Goal: Entertainment & Leisure: Browse casually

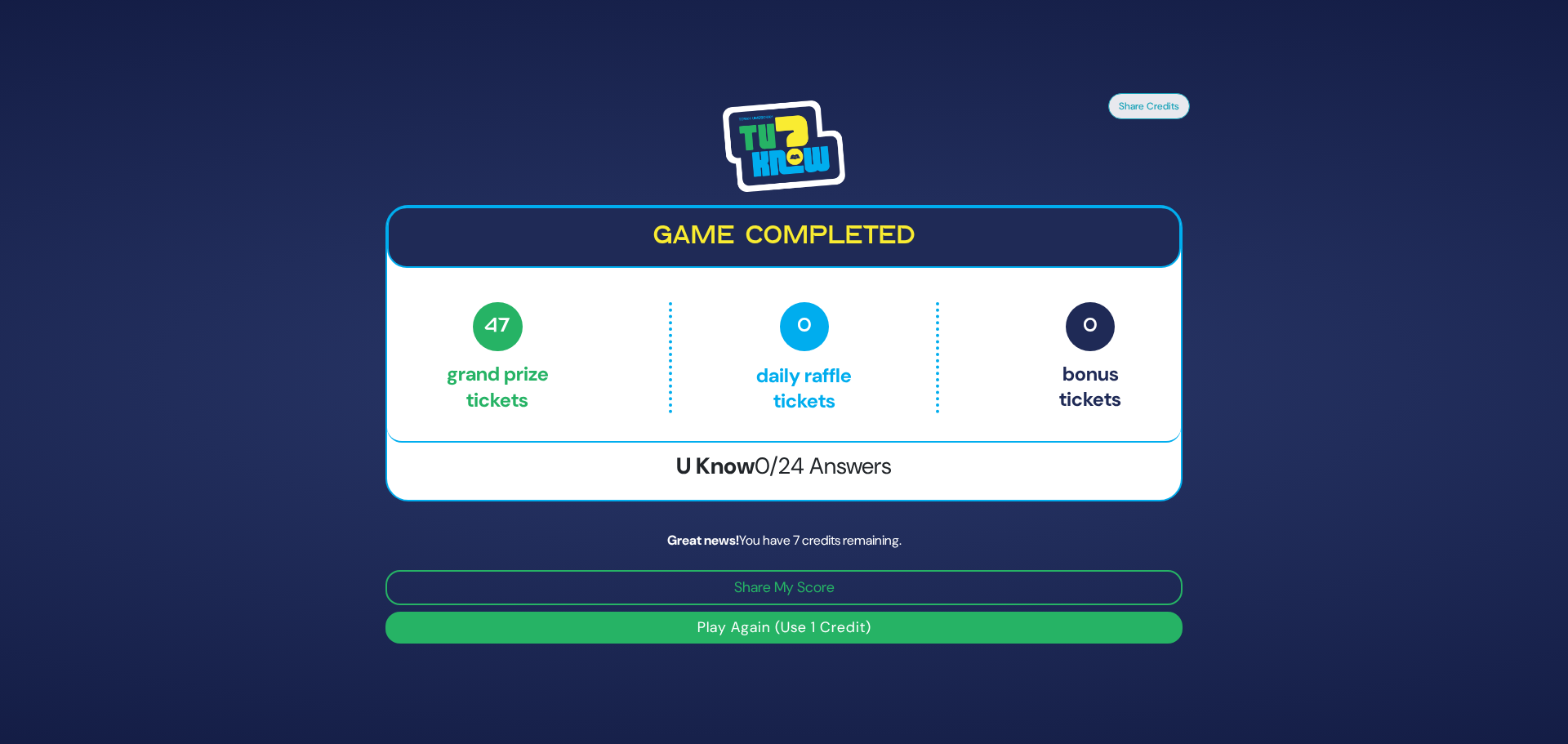
click at [761, 631] on button "Play Again (Use 1 Credit)" at bounding box center [784, 627] width 797 height 31
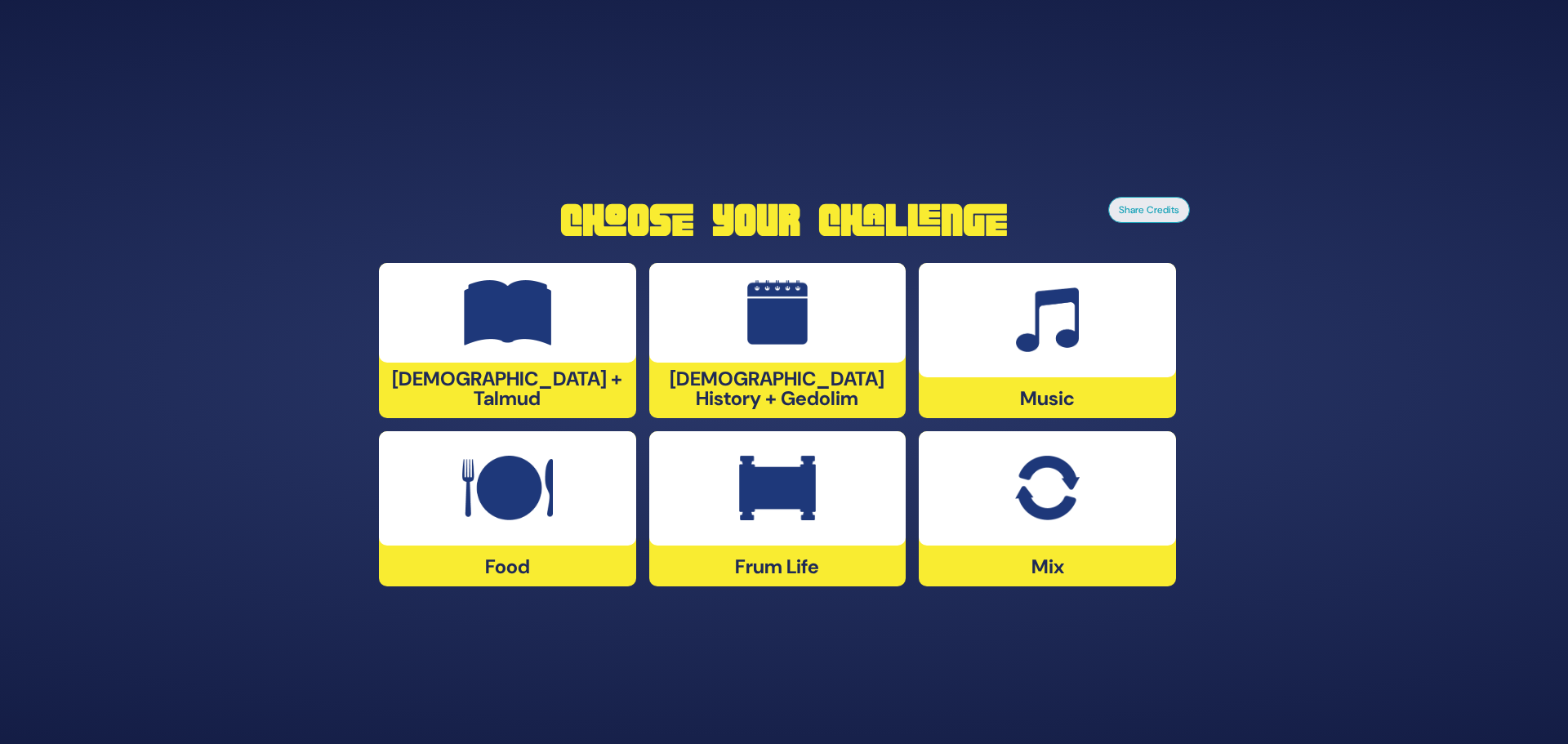
click at [1088, 489] on div at bounding box center [1048, 488] width 258 height 114
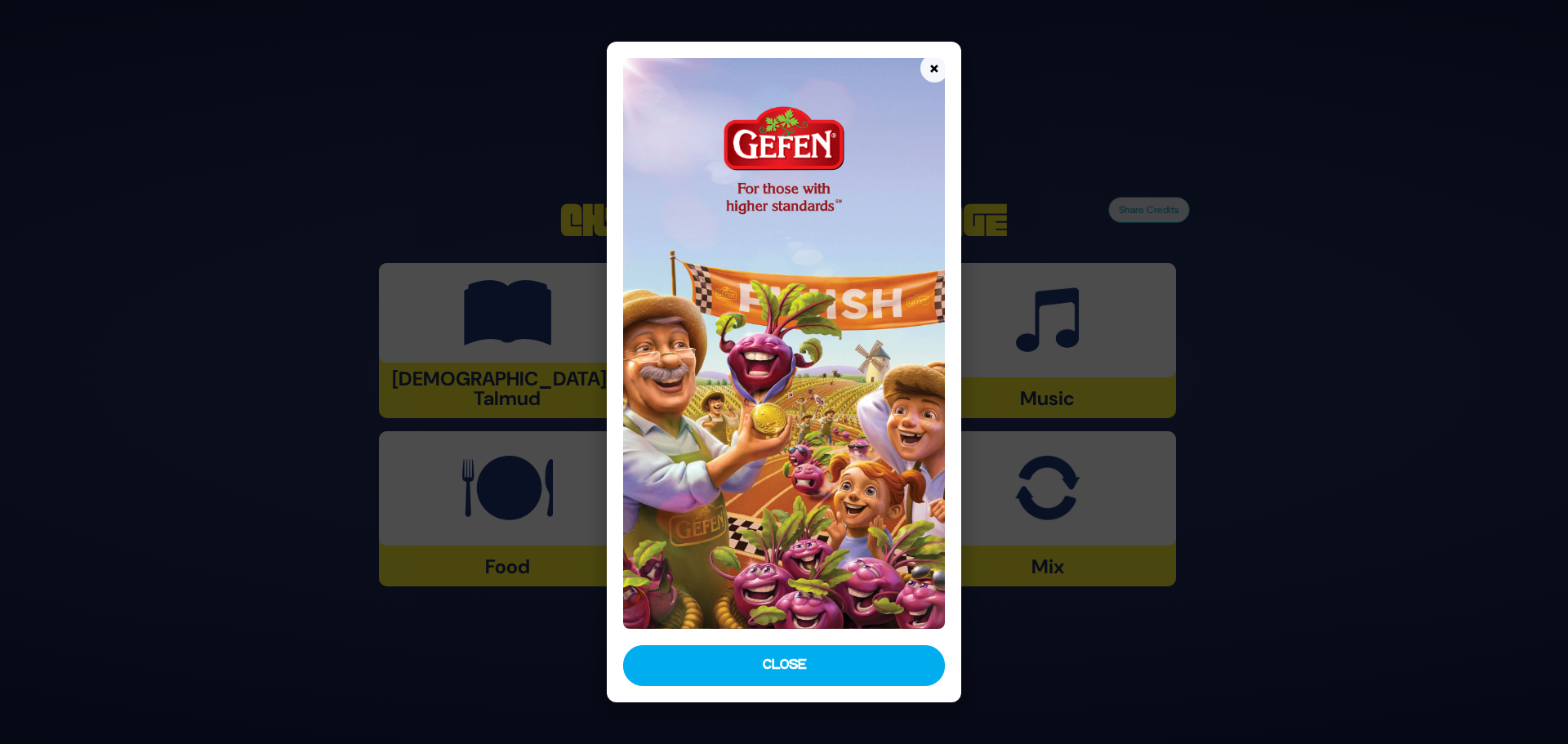
click at [831, 643] on div "× Close" at bounding box center [784, 372] width 354 height 661
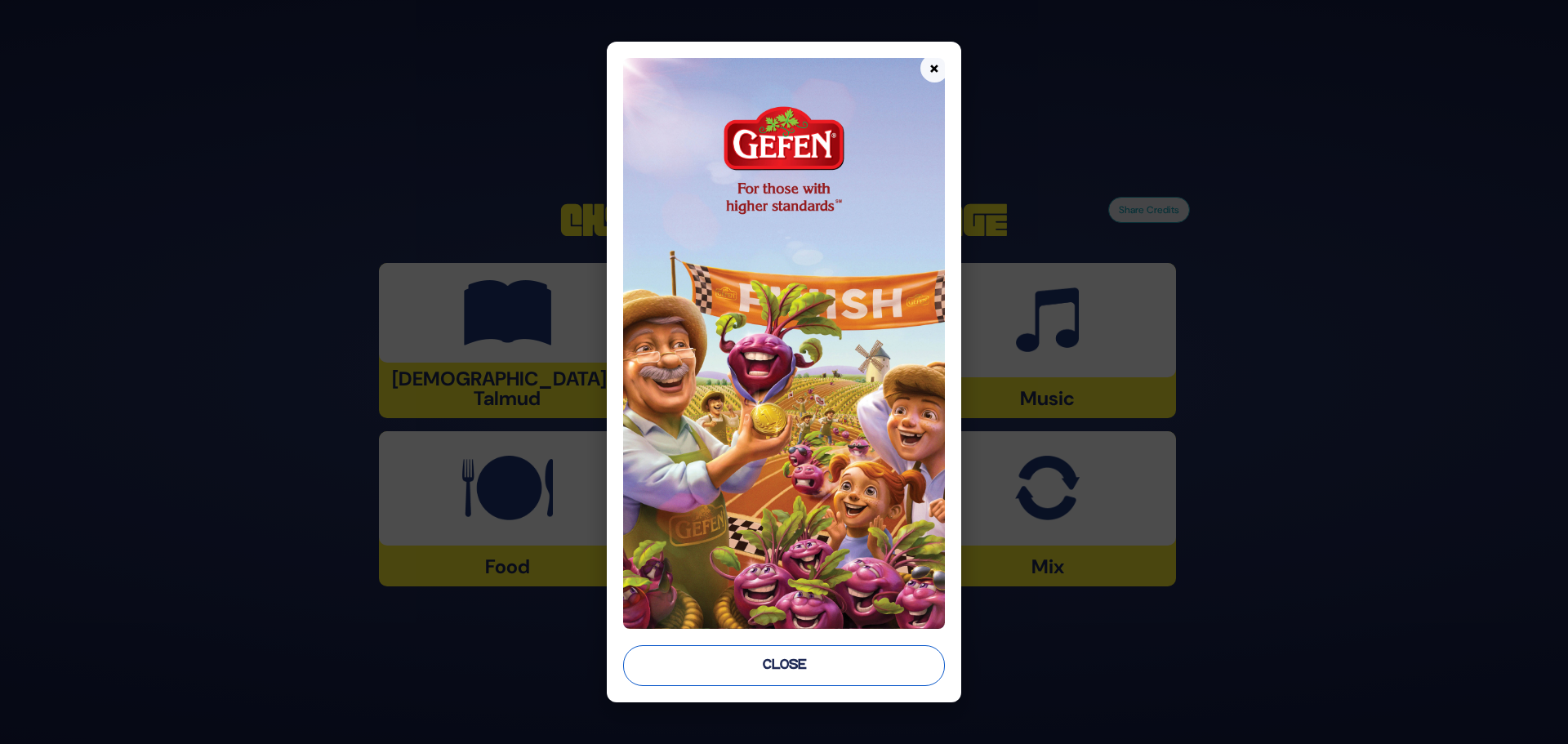
click at [823, 669] on button "Close" at bounding box center [784, 665] width 322 height 41
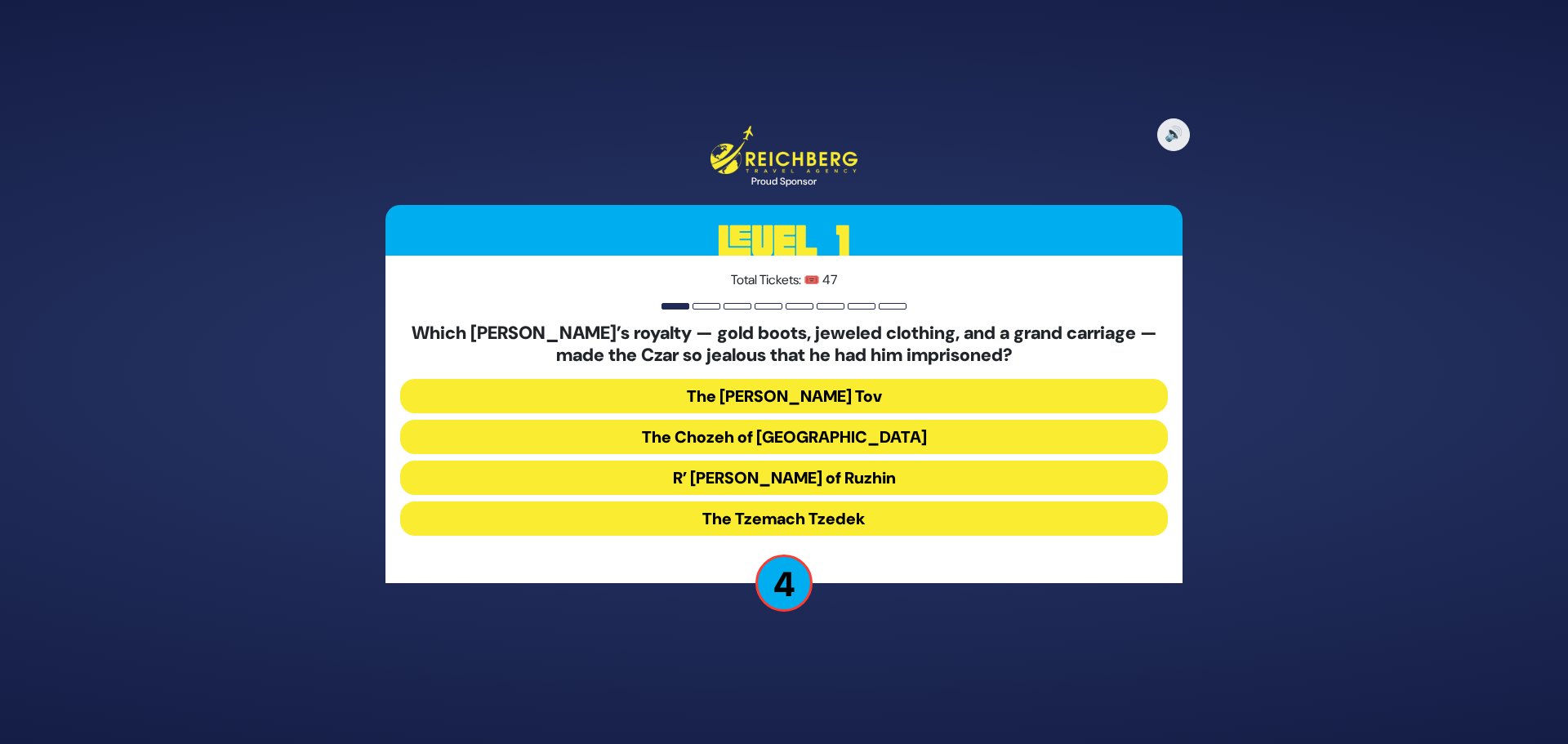
click at [800, 472] on button "R’ [PERSON_NAME] of Ruzhin" at bounding box center [784, 478] width 767 height 34
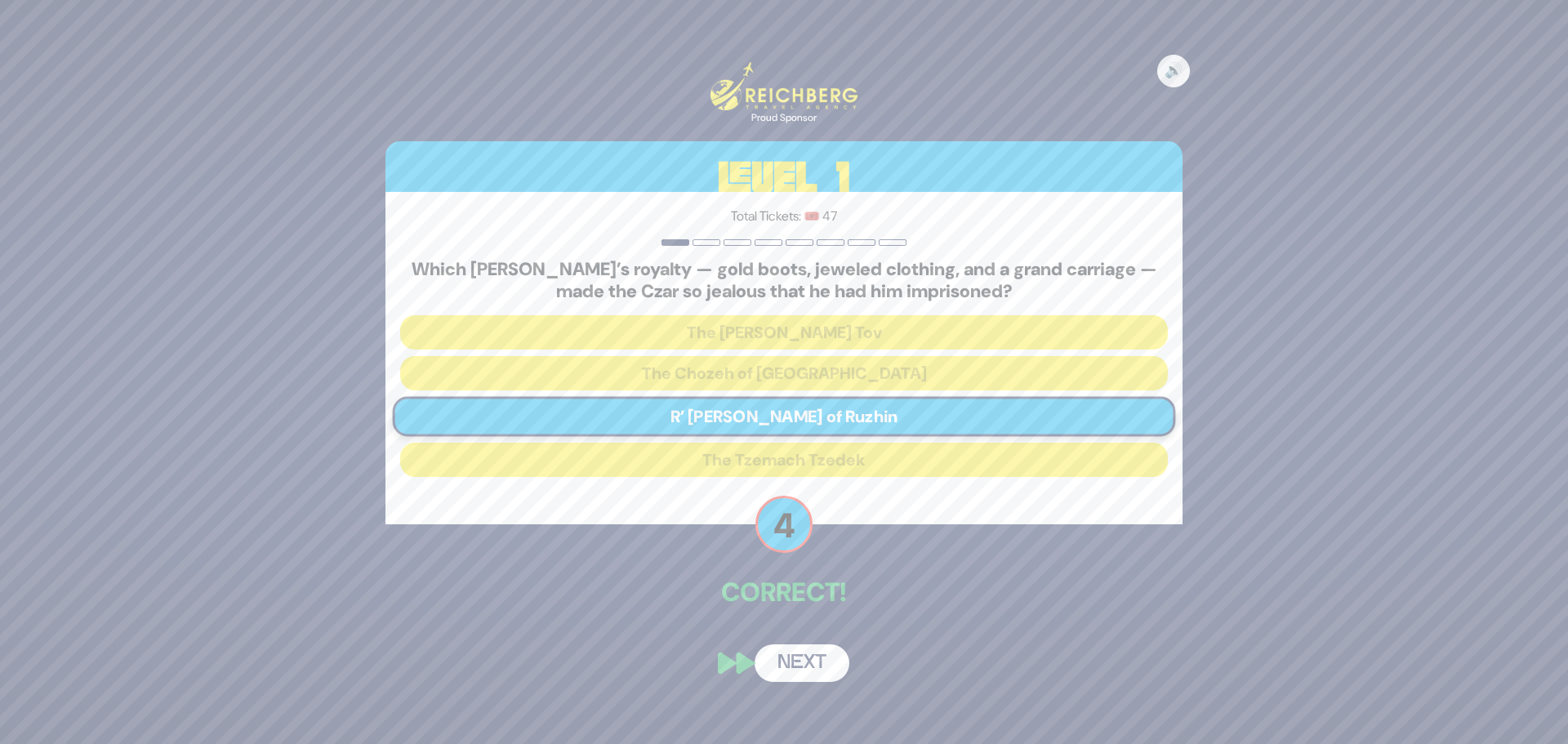
click at [800, 659] on button "Next" at bounding box center [802, 662] width 94 height 37
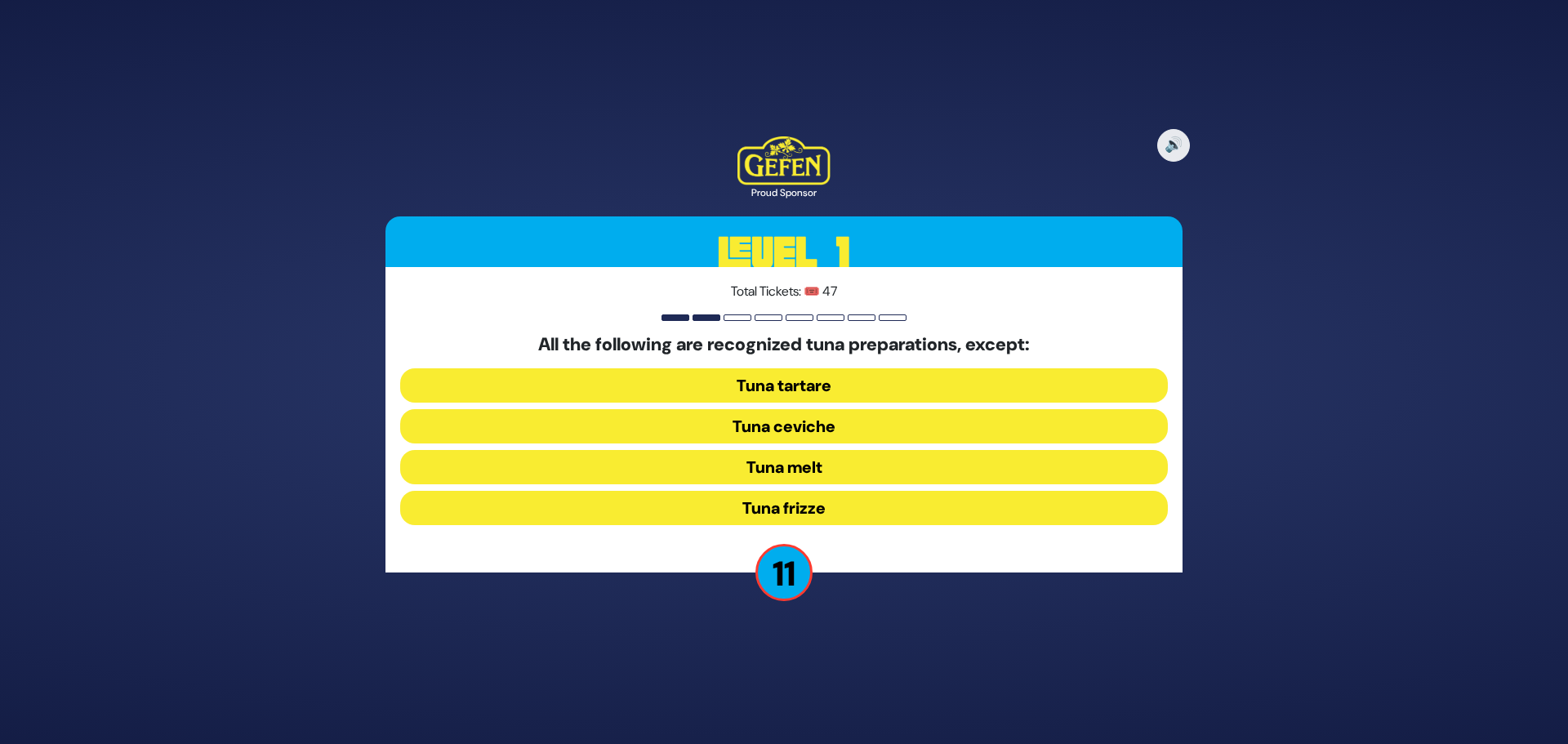
click at [659, 498] on button "Tuna frizze" at bounding box center [784, 507] width 767 height 34
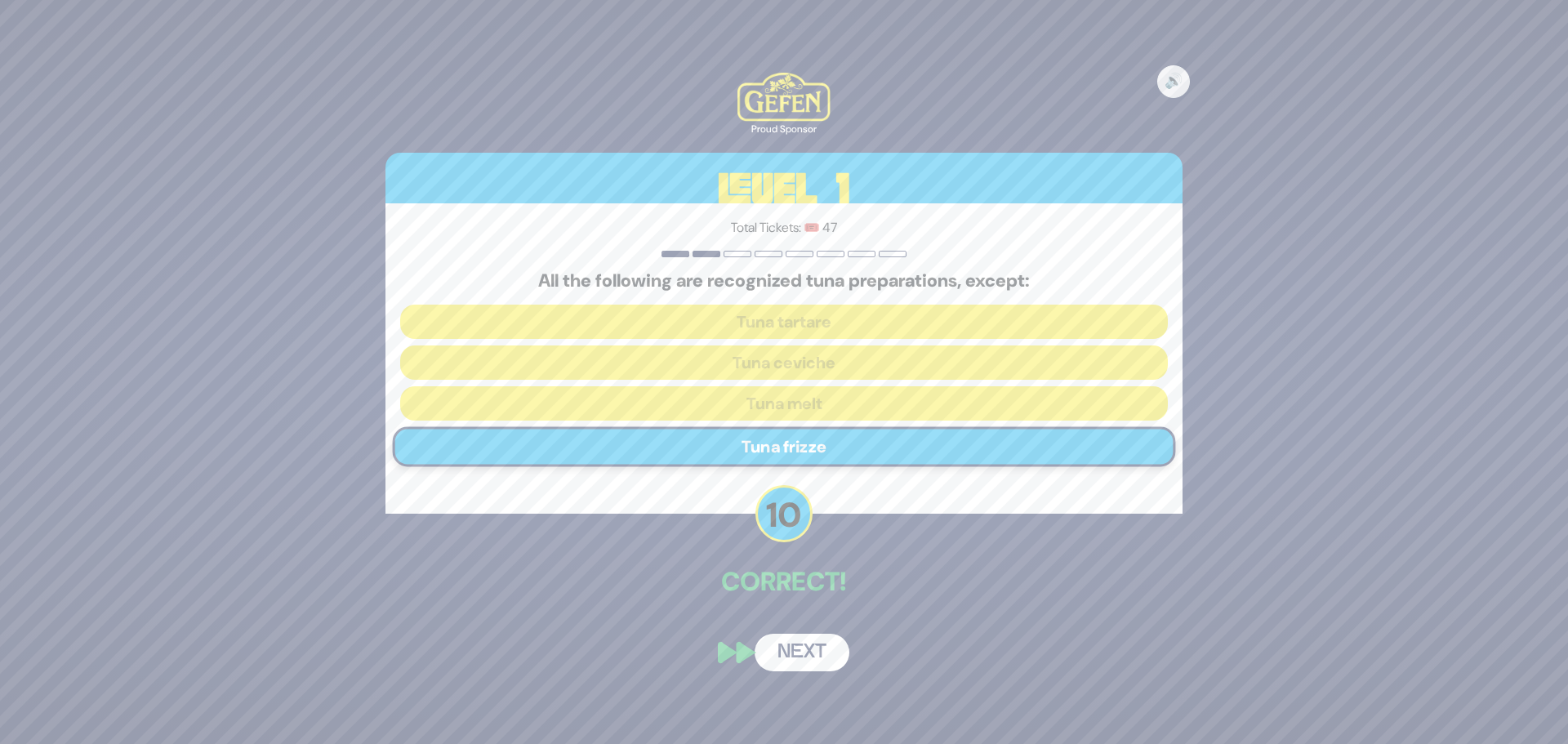
click at [810, 664] on button "Next" at bounding box center [802, 651] width 94 height 37
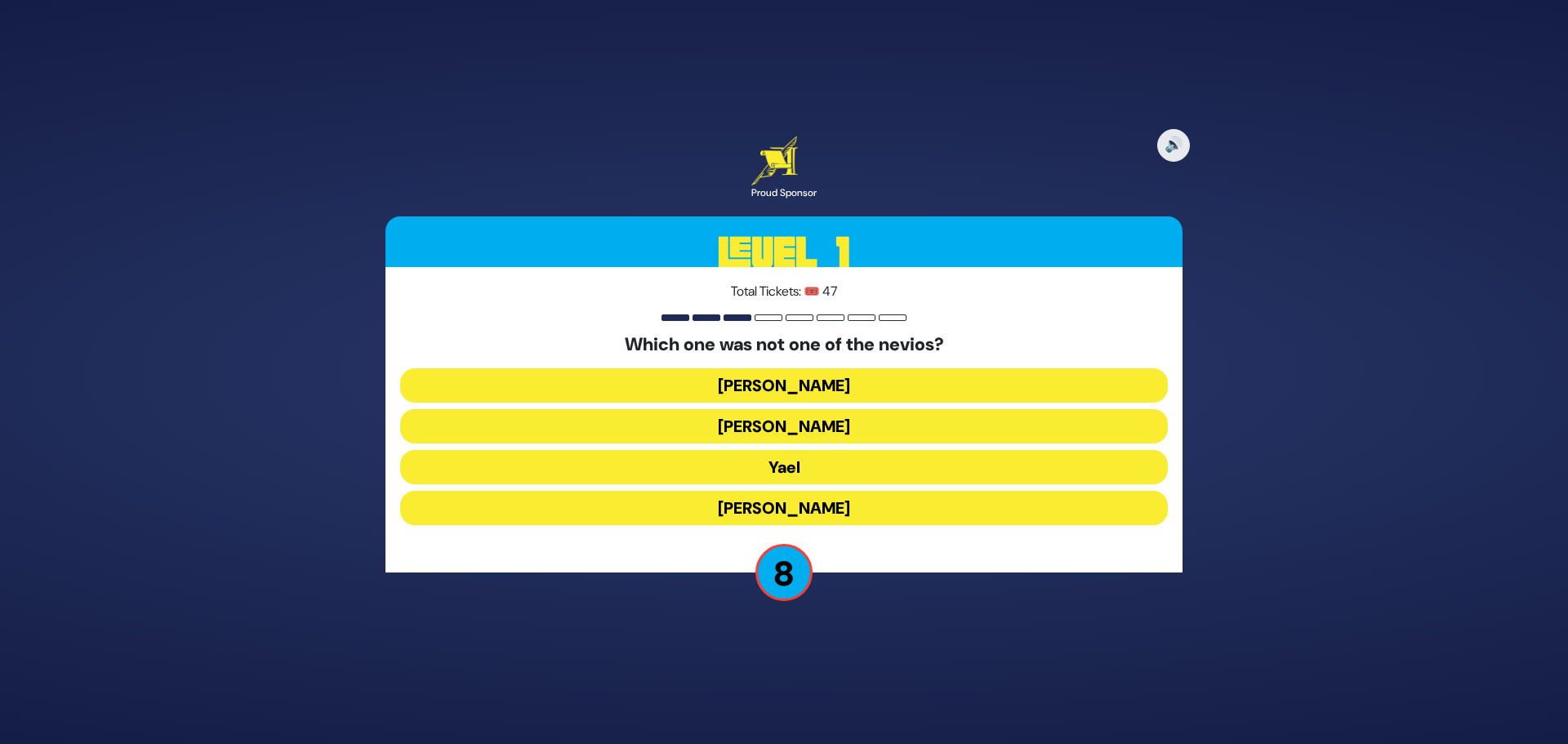
click at [821, 513] on button "[PERSON_NAME]" at bounding box center [784, 507] width 767 height 34
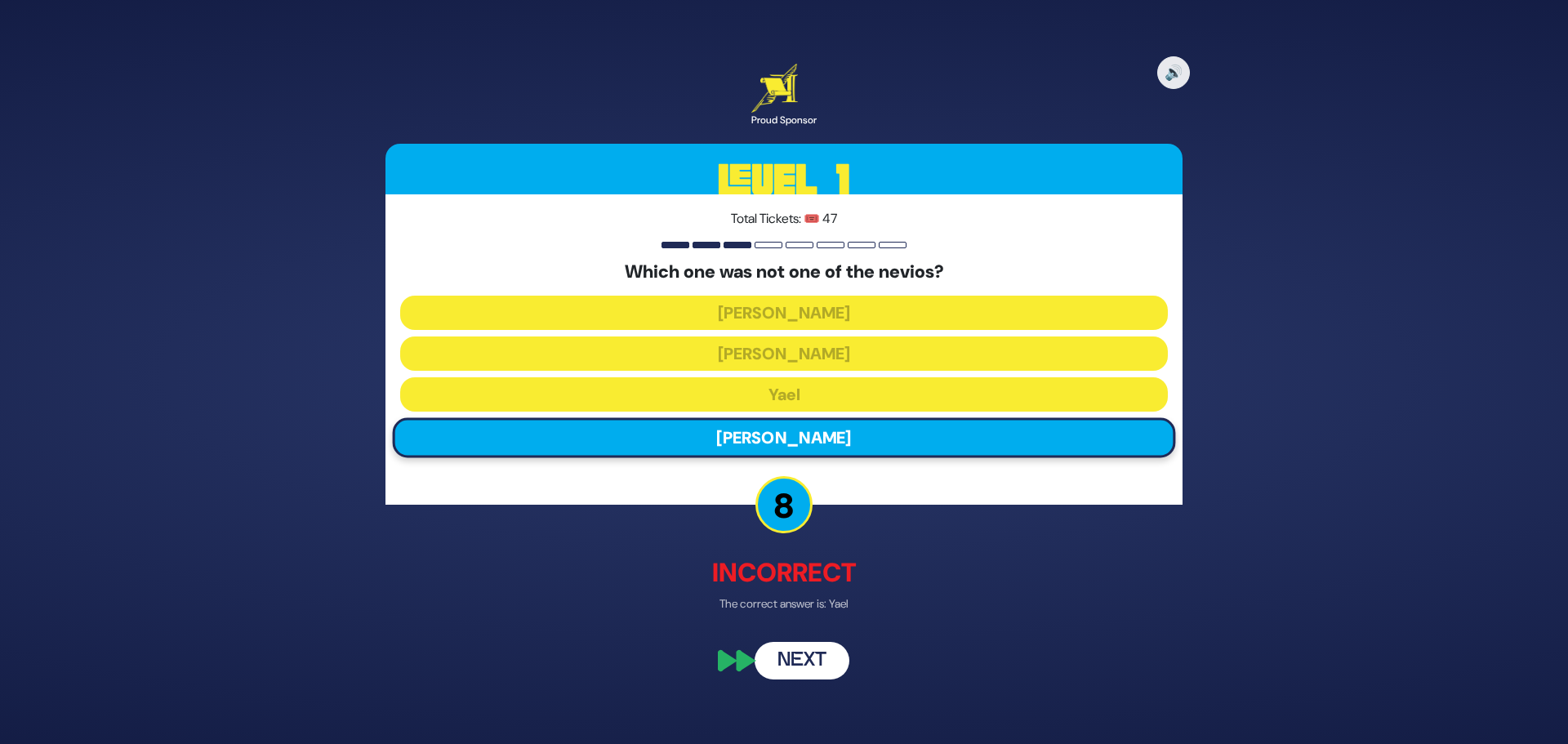
click at [813, 657] on button "Next" at bounding box center [802, 661] width 94 height 37
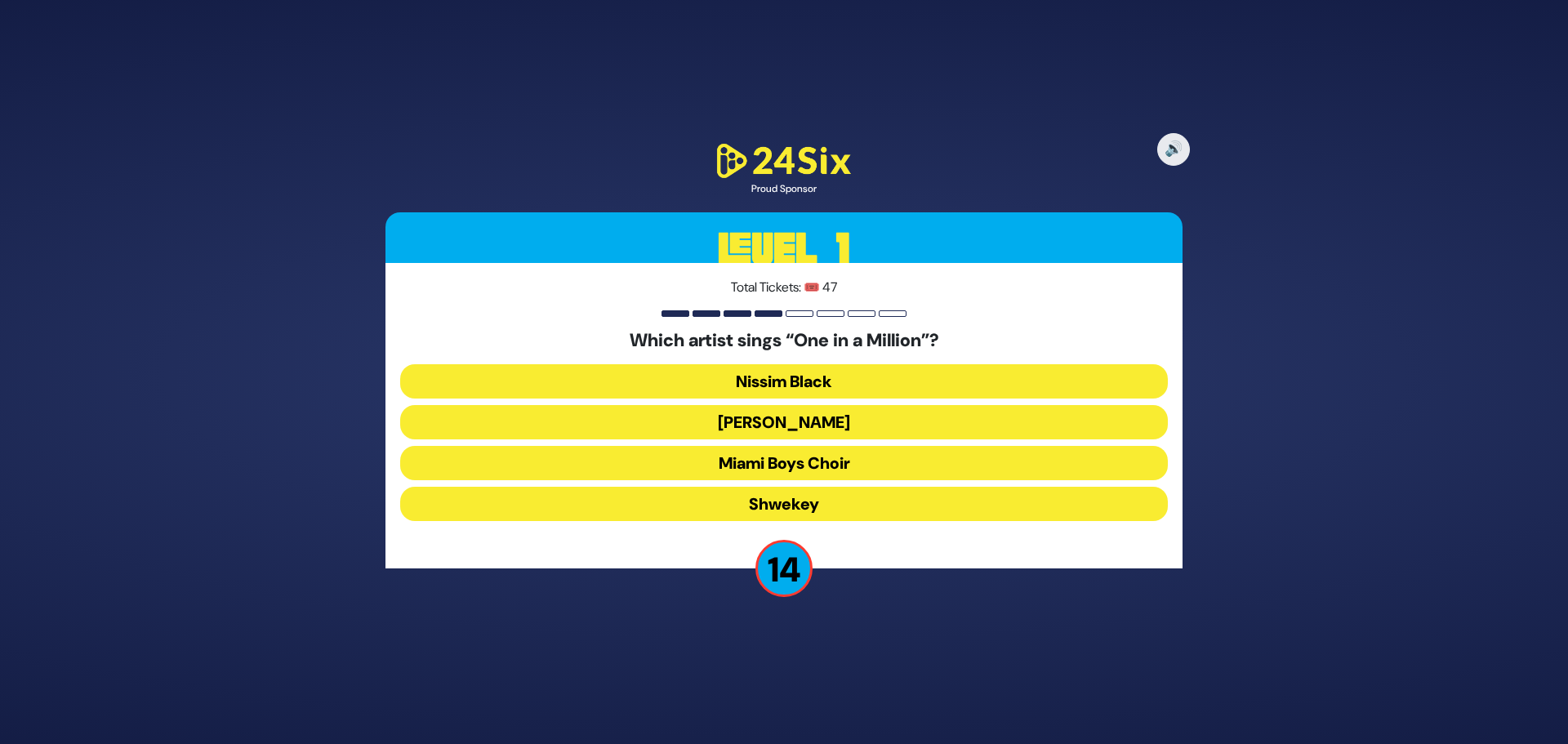
click at [715, 430] on button "[PERSON_NAME]" at bounding box center [784, 422] width 767 height 34
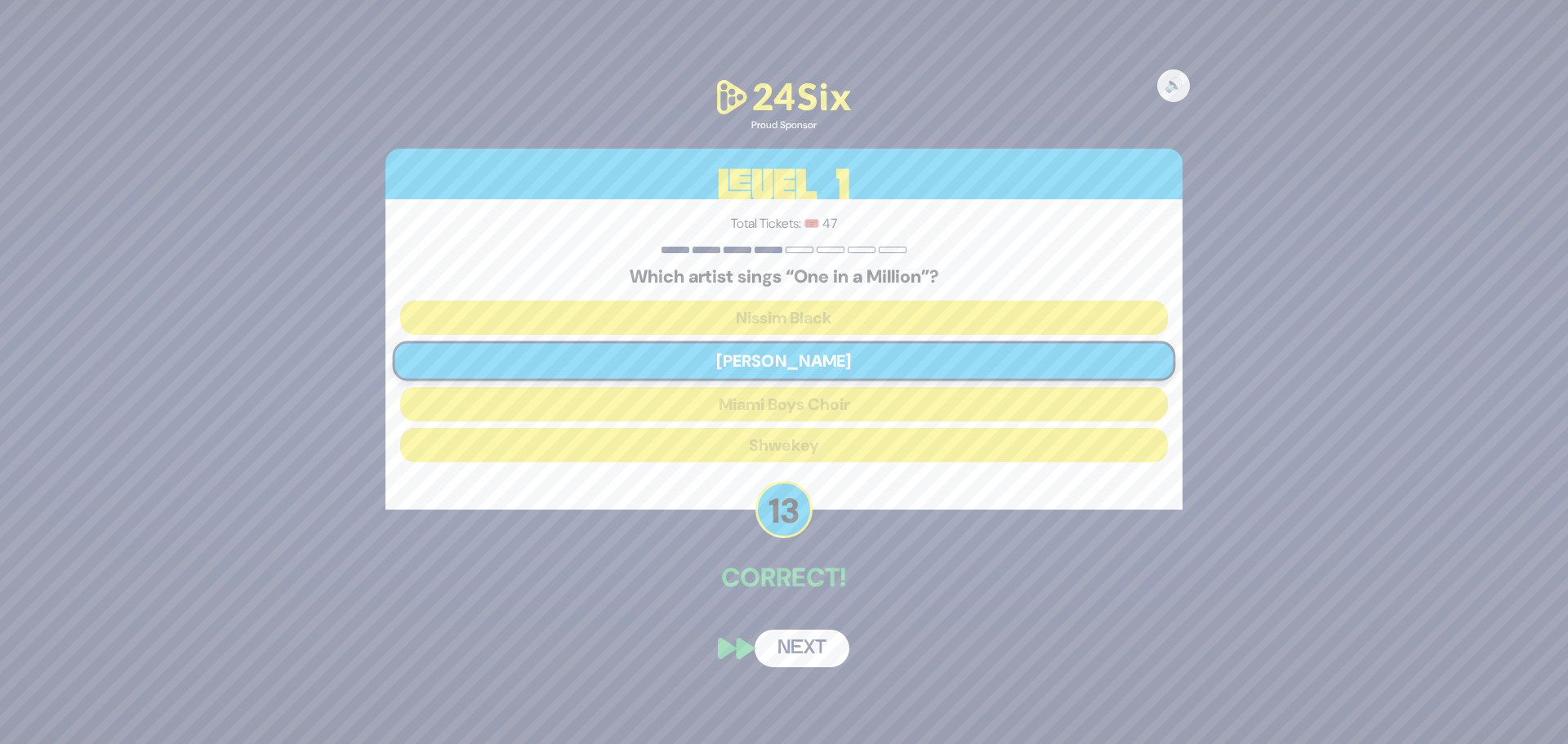
click at [800, 648] on button "Next" at bounding box center [802, 648] width 94 height 37
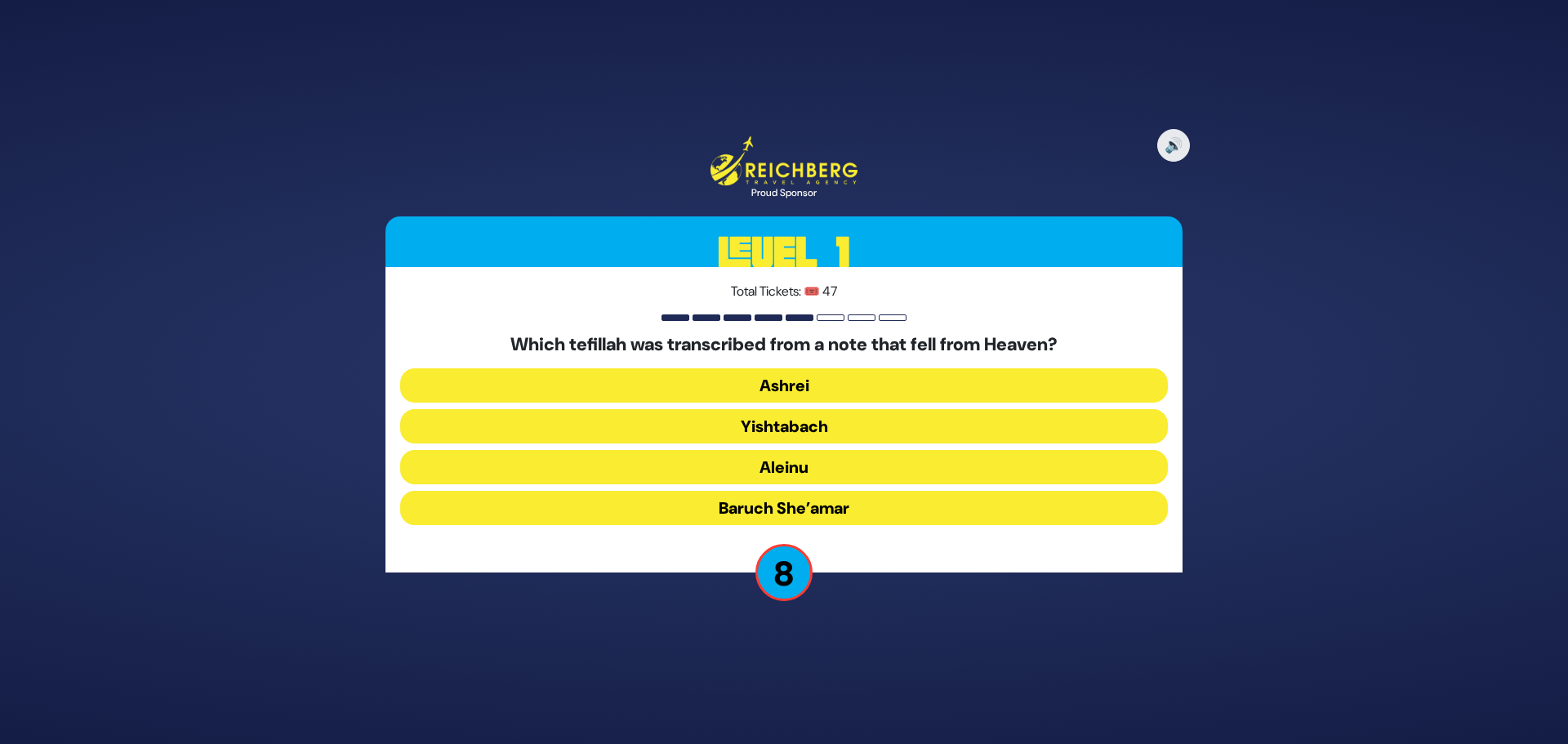
click at [789, 383] on button "Ashrei" at bounding box center [784, 385] width 767 height 34
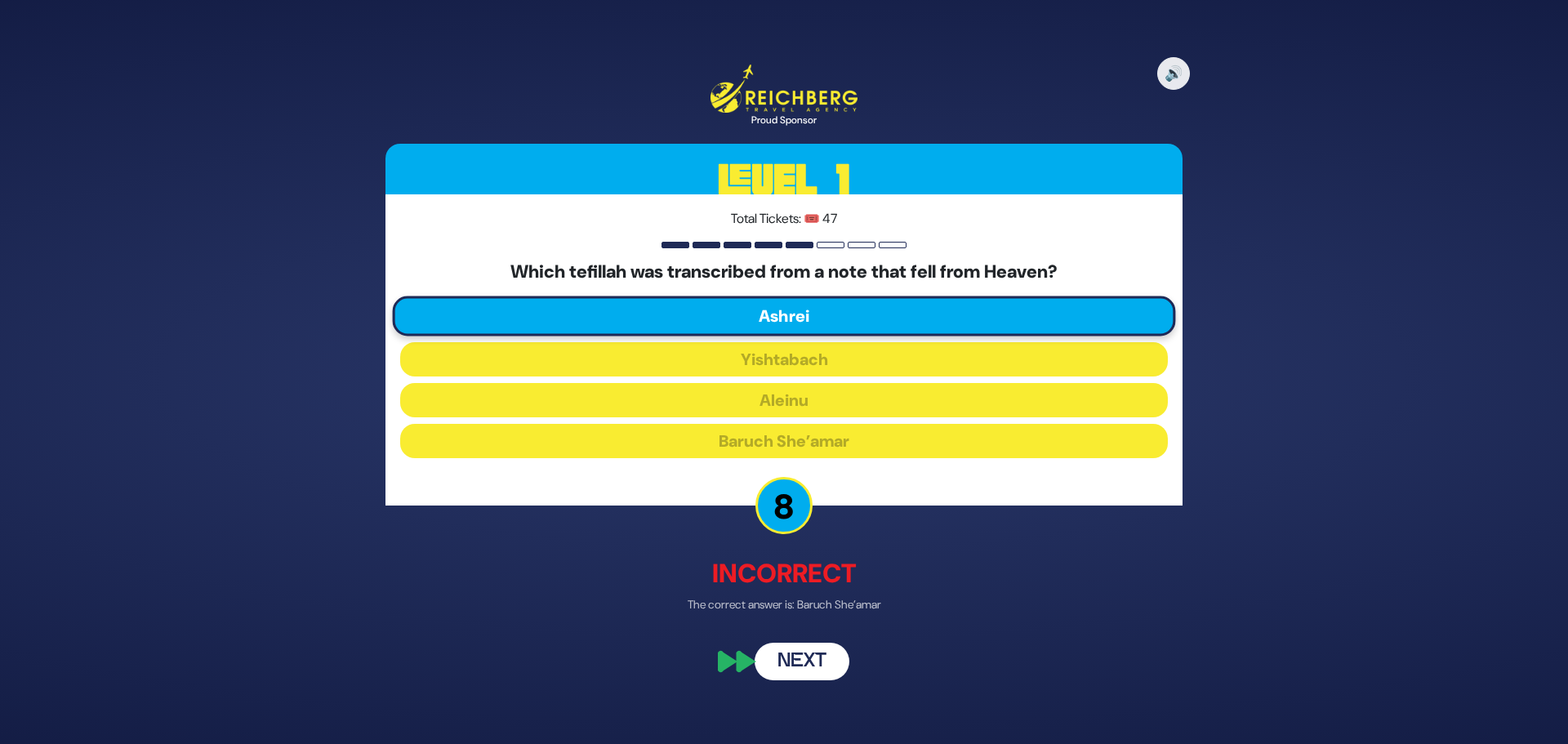
click at [825, 661] on button "Next" at bounding box center [802, 660] width 94 height 37
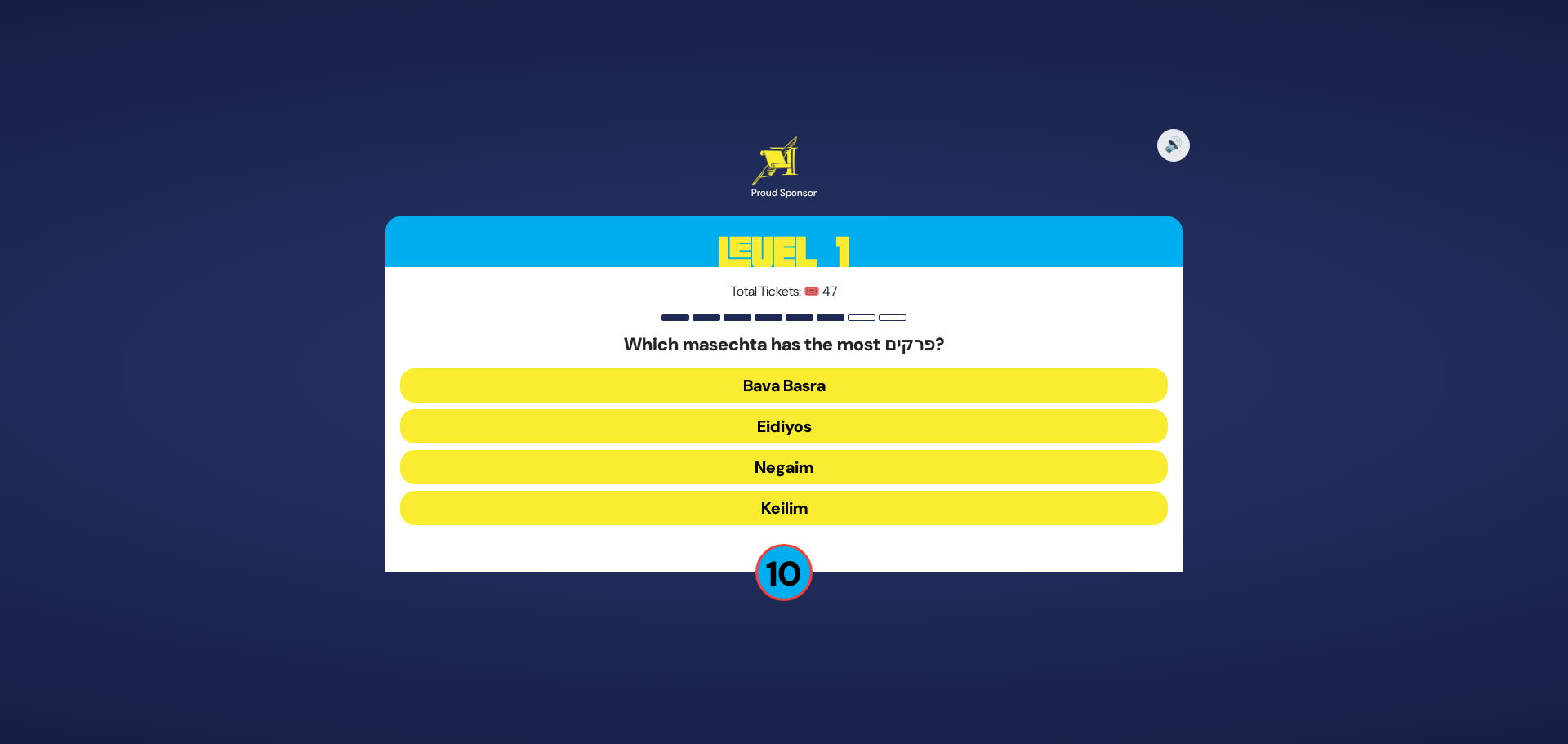
click at [714, 506] on button "Keilim" at bounding box center [784, 507] width 767 height 34
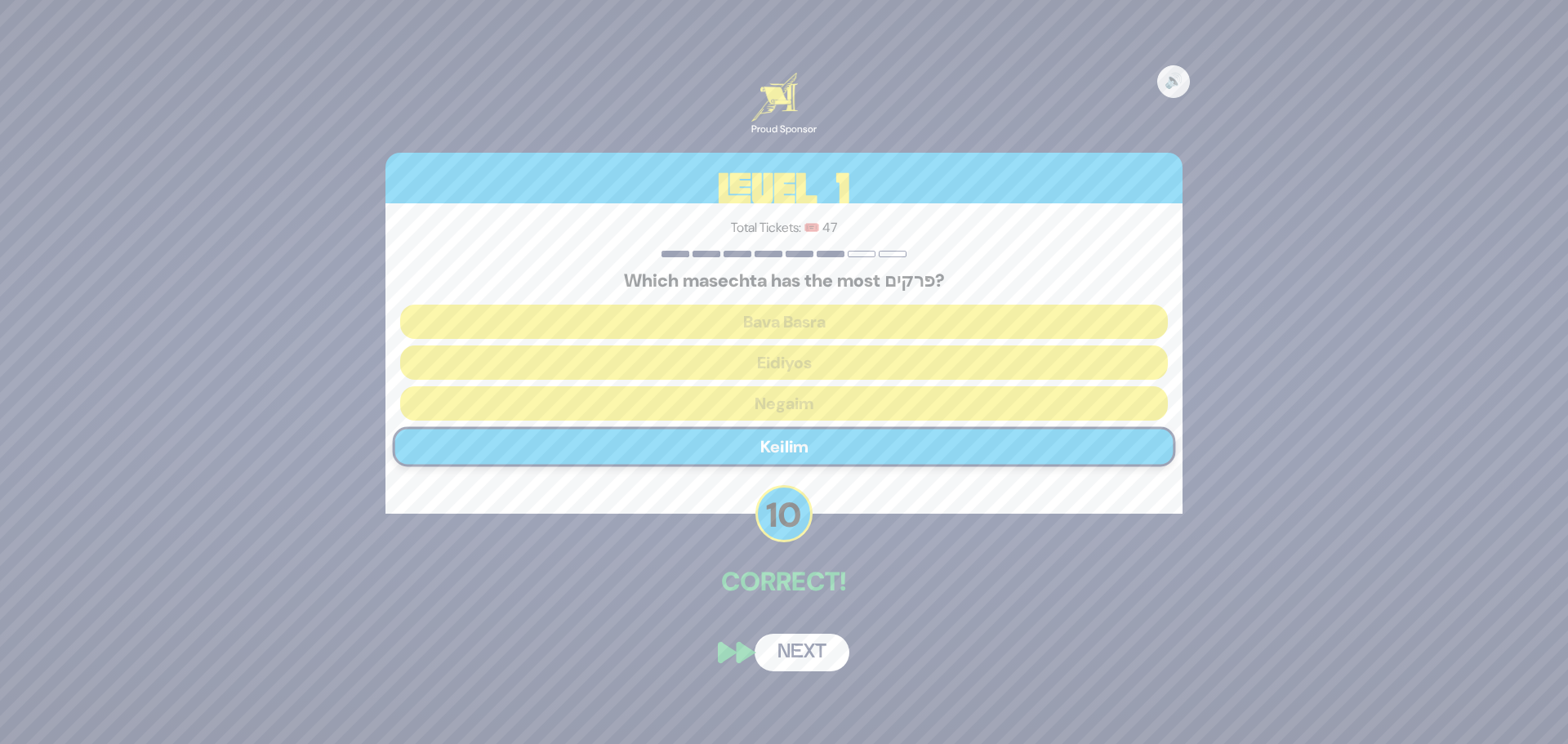
click at [812, 653] on button "Next" at bounding box center [802, 651] width 94 height 37
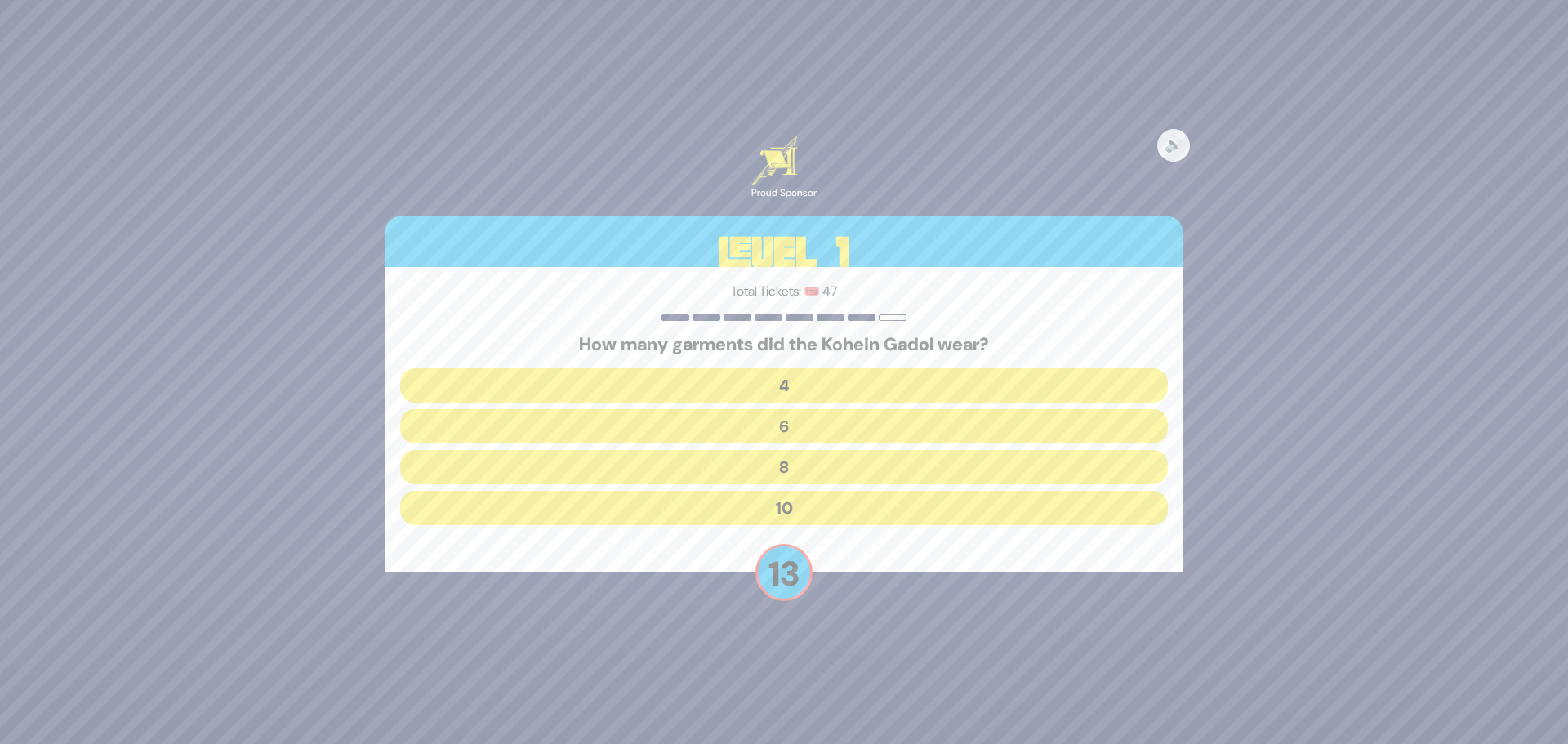
click at [661, 476] on button "8" at bounding box center [784, 467] width 767 height 34
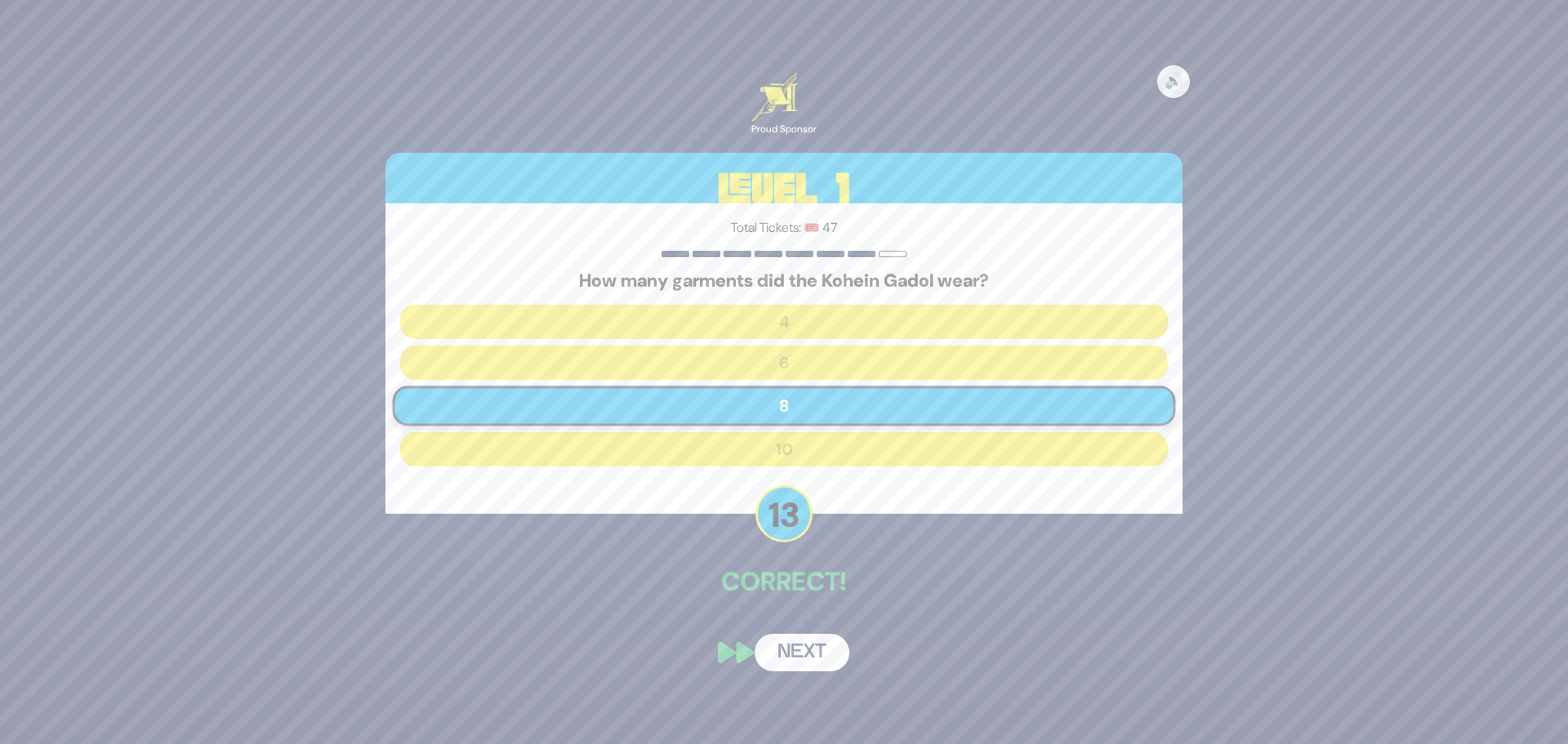
click at [831, 669] on button "Next" at bounding box center [802, 651] width 94 height 37
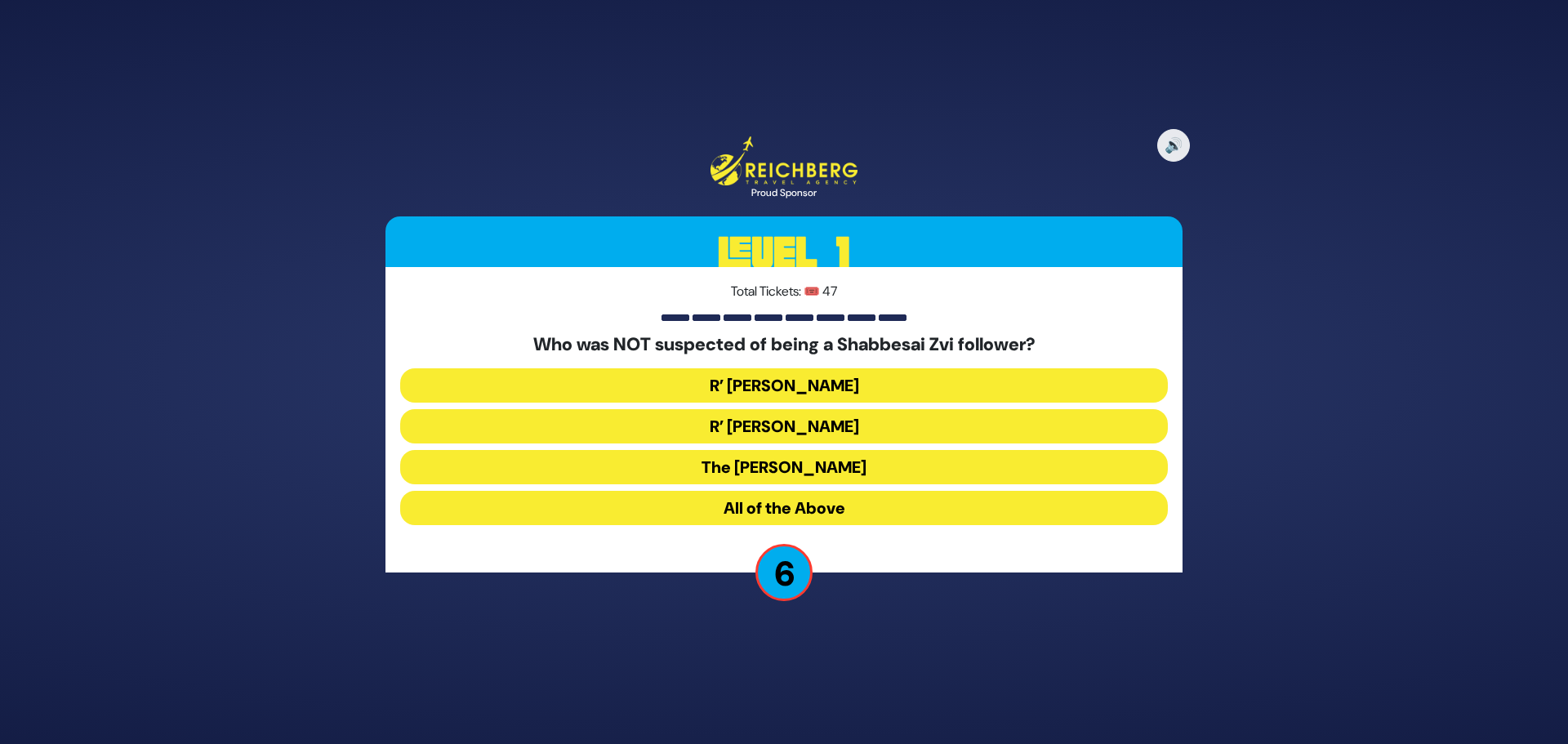
click at [696, 508] on button "All of the Above" at bounding box center [784, 507] width 767 height 34
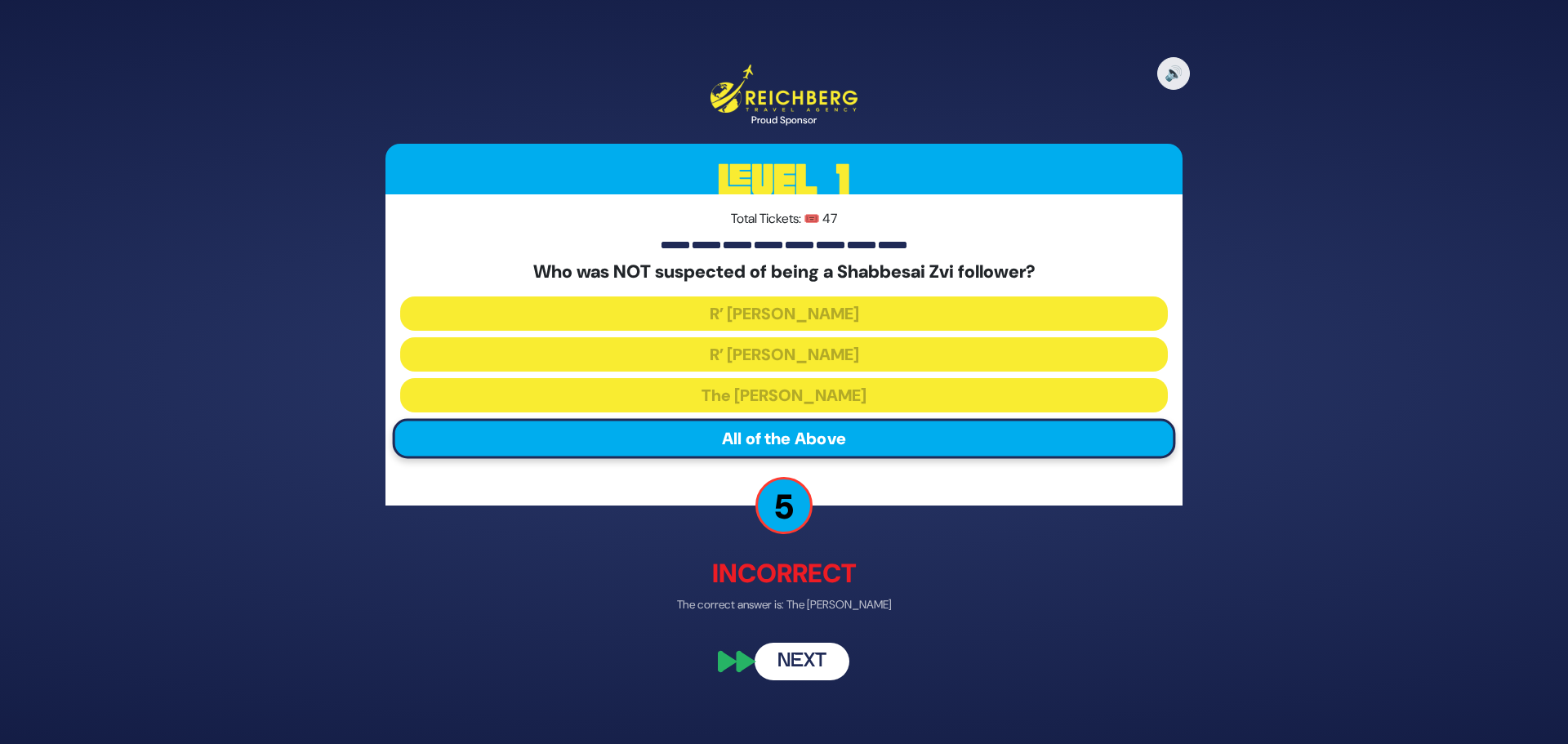
click at [807, 660] on button "Next" at bounding box center [802, 660] width 94 height 37
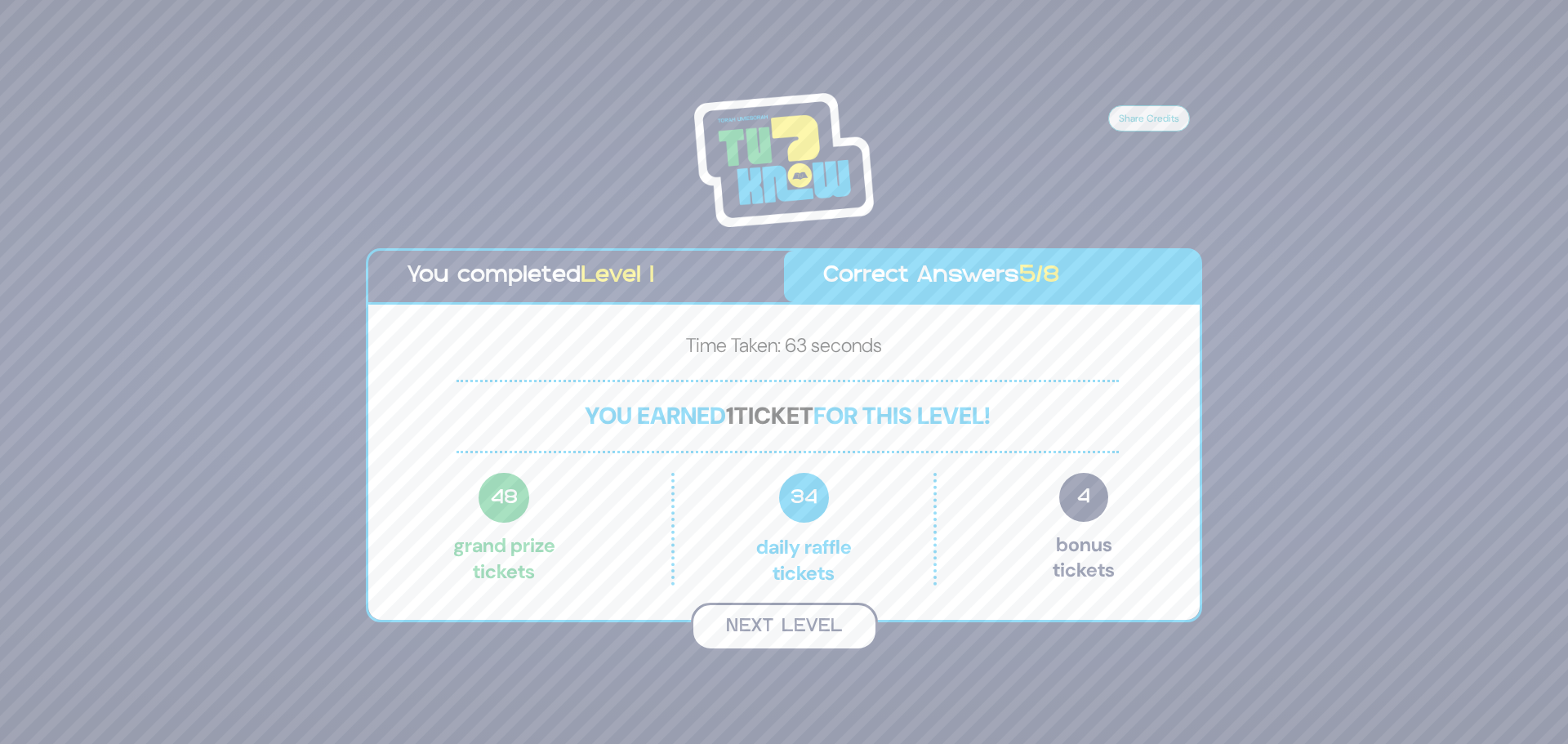
click at [769, 636] on button "Next Level" at bounding box center [784, 627] width 187 height 48
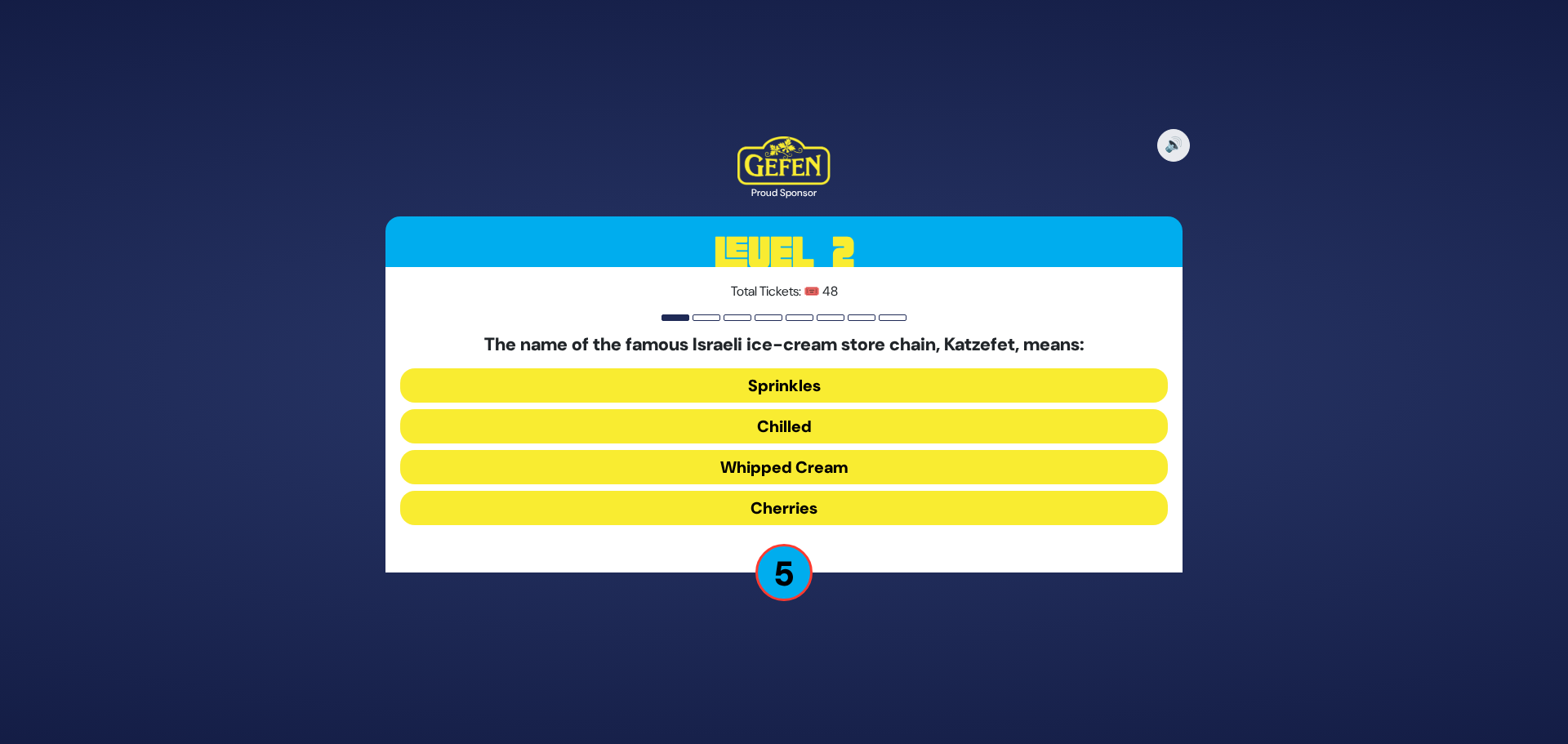
click at [832, 423] on button "Chilled" at bounding box center [784, 426] width 767 height 34
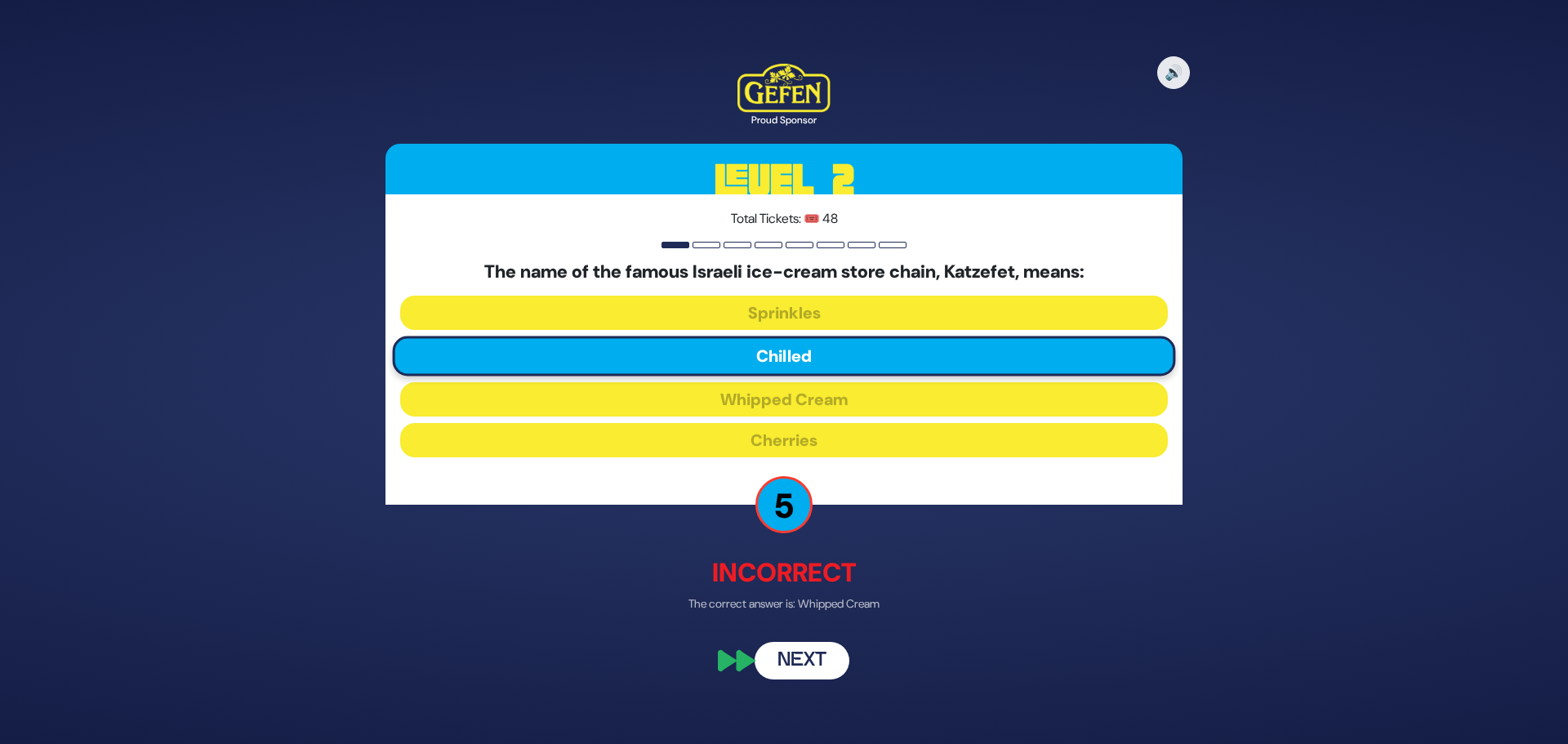
click at [821, 666] on button "Next" at bounding box center [802, 661] width 94 height 37
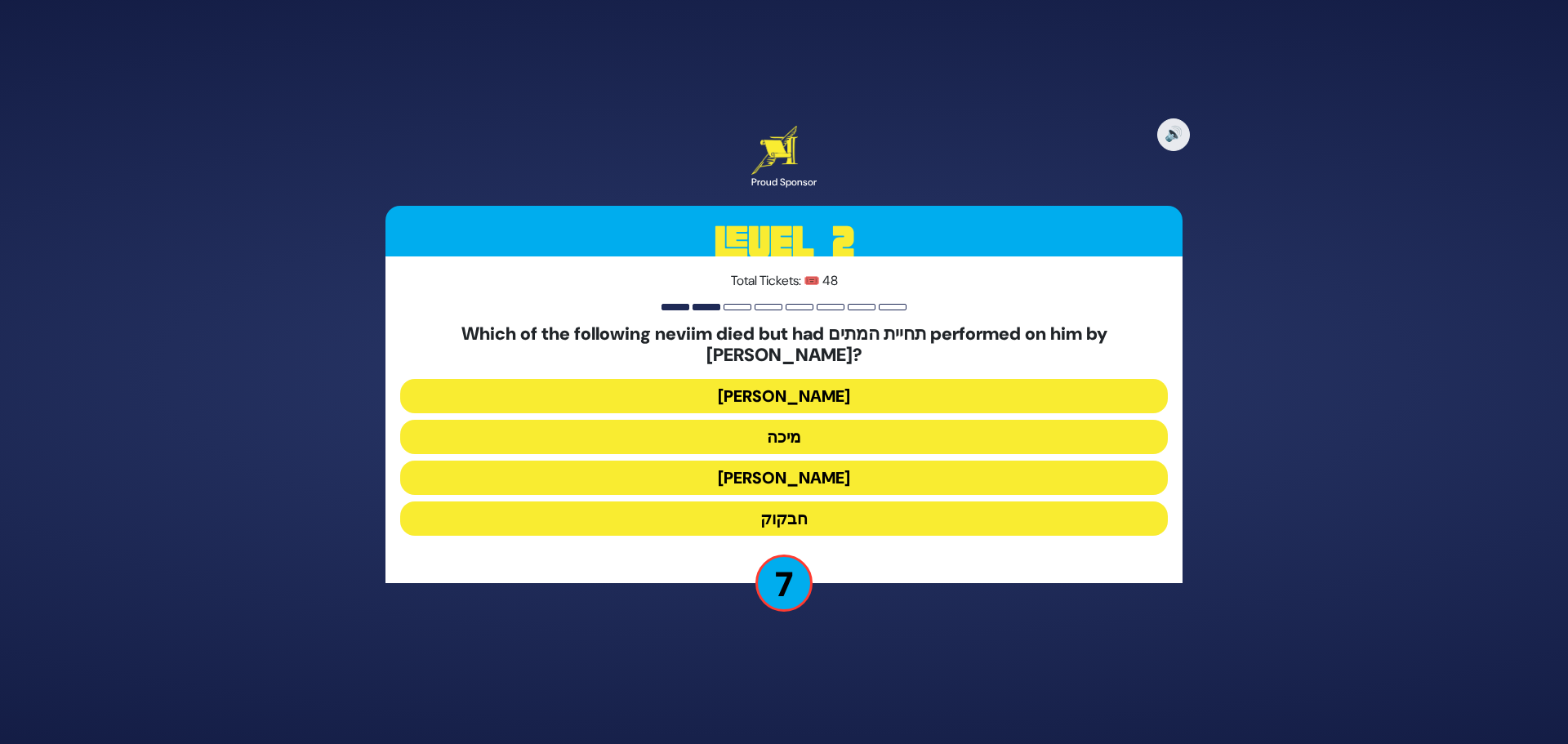
click at [723, 467] on button "[PERSON_NAME]" at bounding box center [784, 478] width 767 height 34
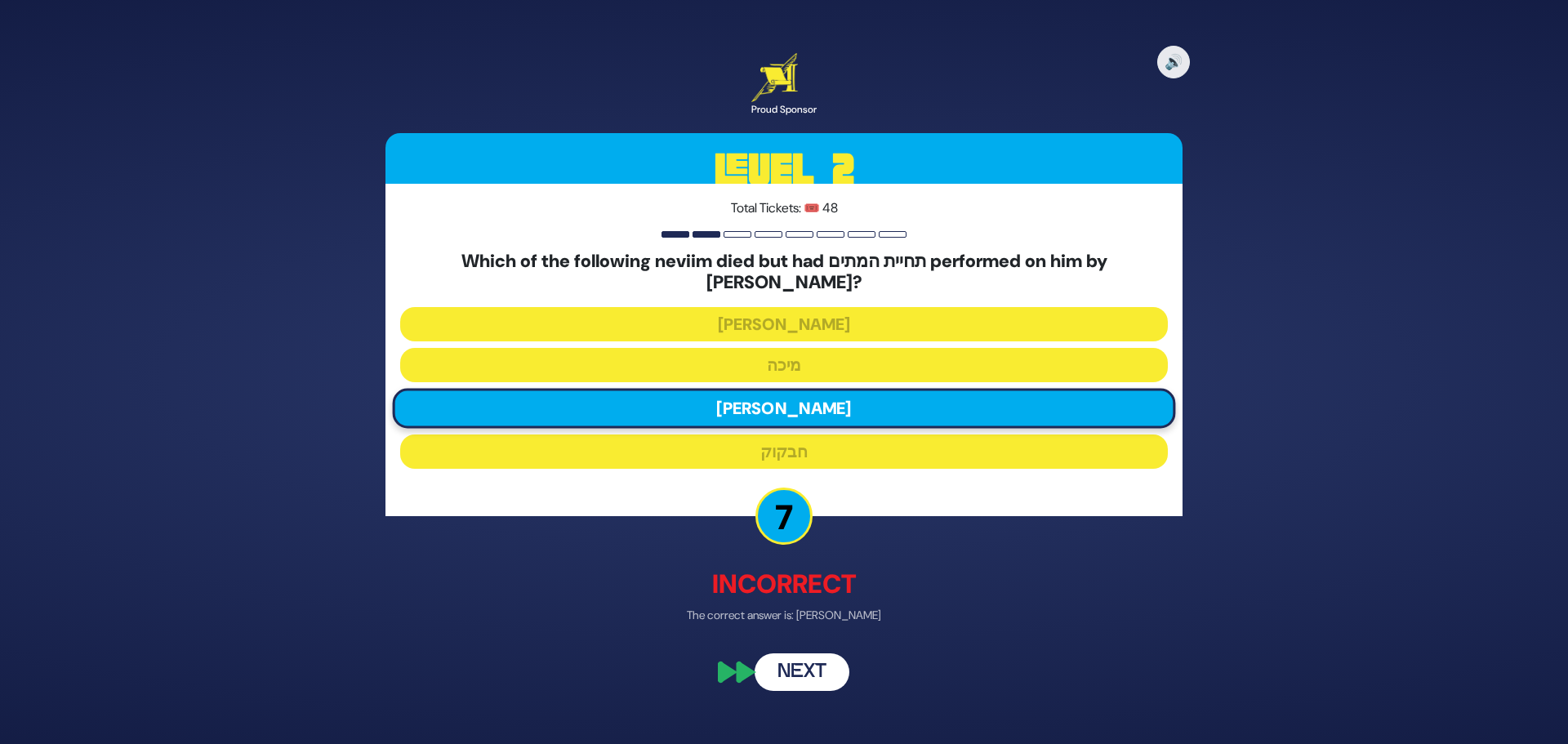
click at [826, 662] on button "Next" at bounding box center [802, 672] width 94 height 37
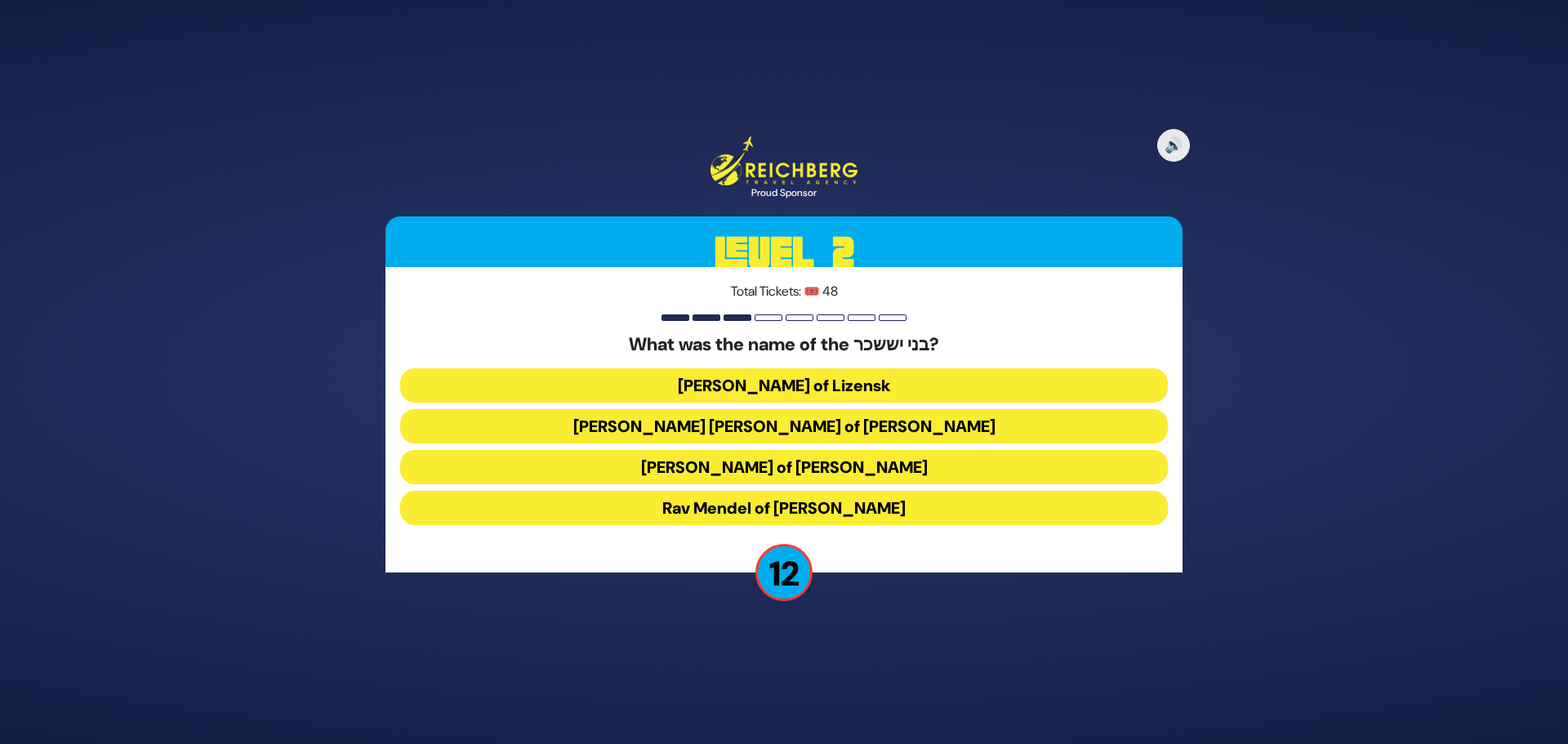
click at [796, 467] on button "[PERSON_NAME] of [PERSON_NAME]" at bounding box center [784, 467] width 767 height 34
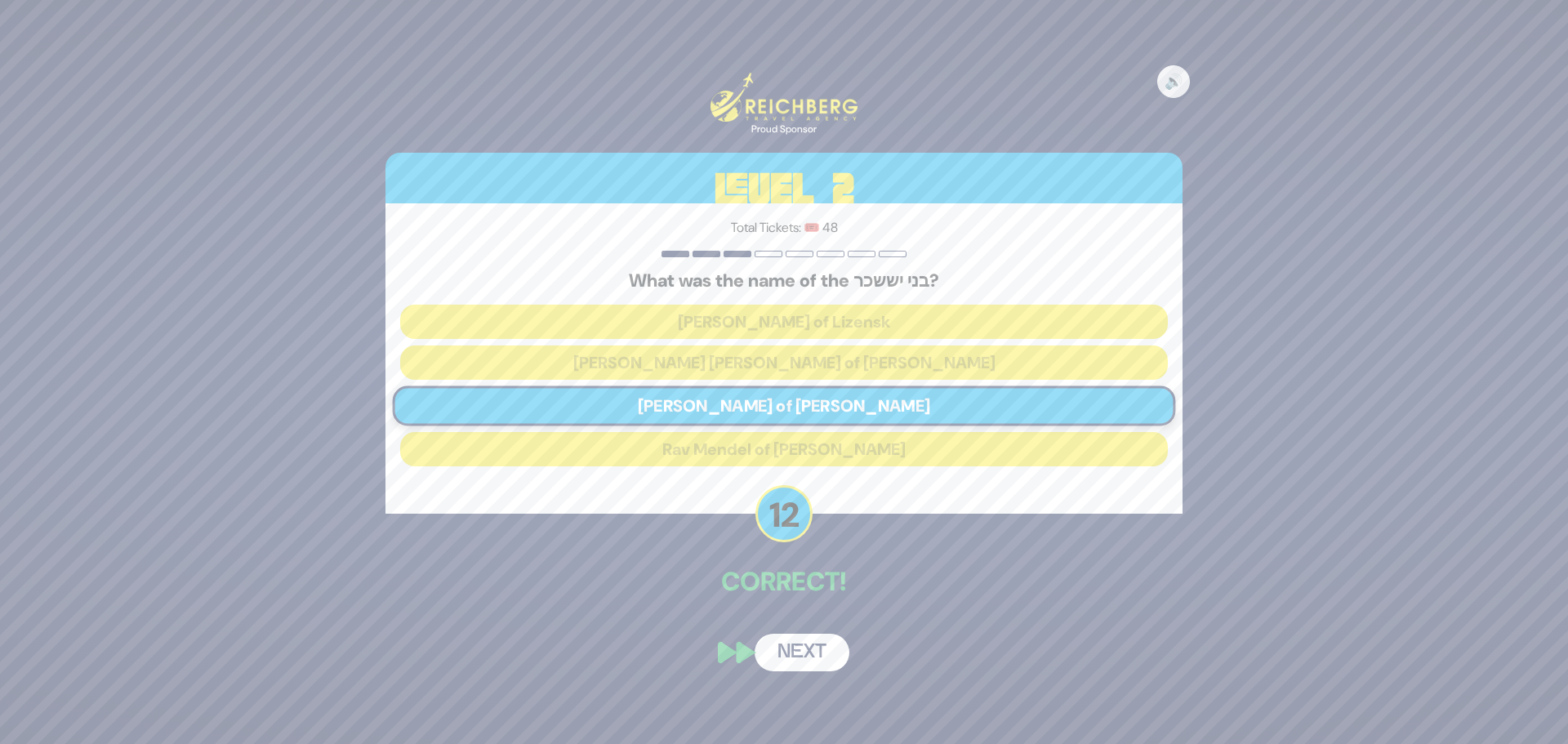
click at [805, 657] on button "Next" at bounding box center [802, 651] width 94 height 37
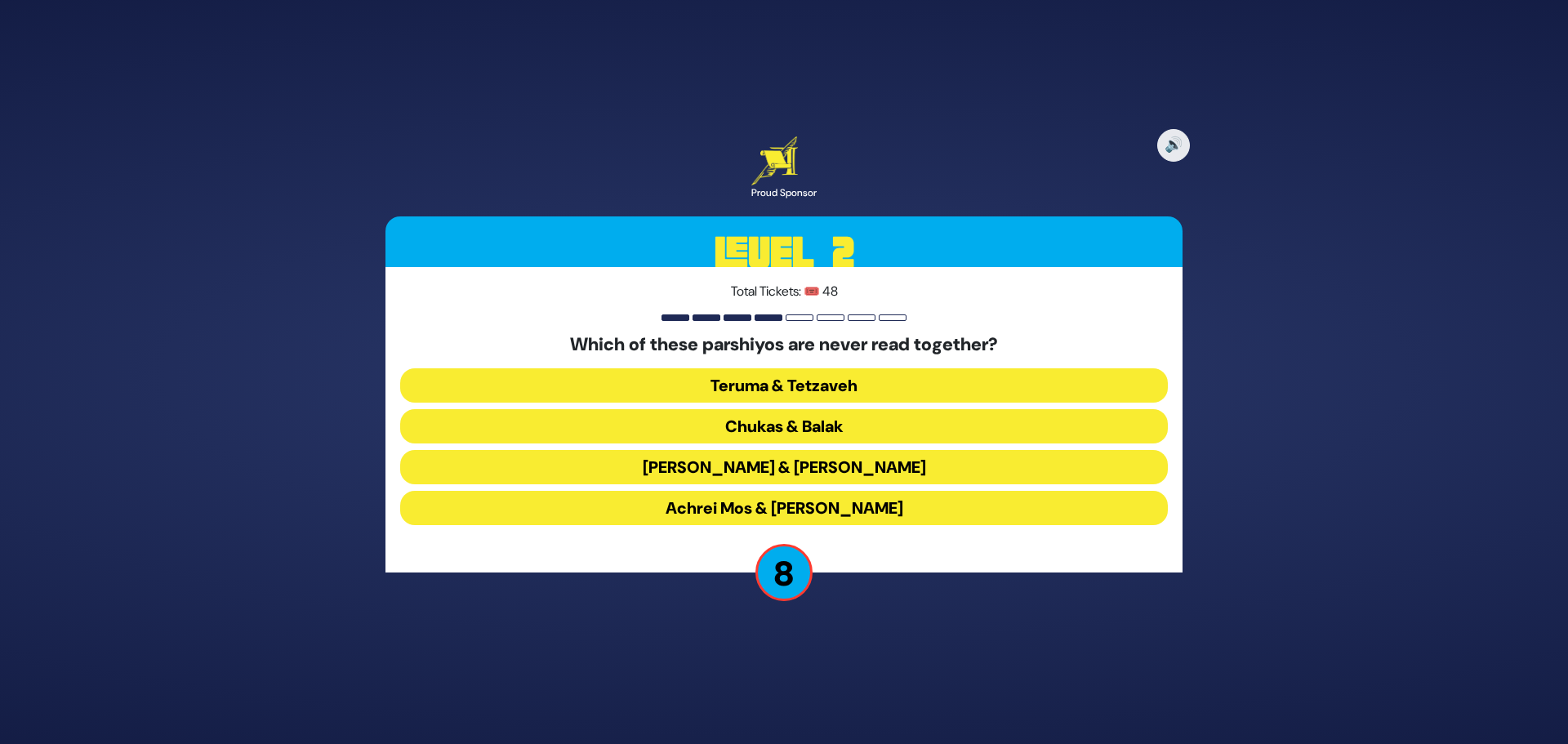
click at [700, 378] on button "Teruma & Tetzaveh" at bounding box center [784, 385] width 767 height 34
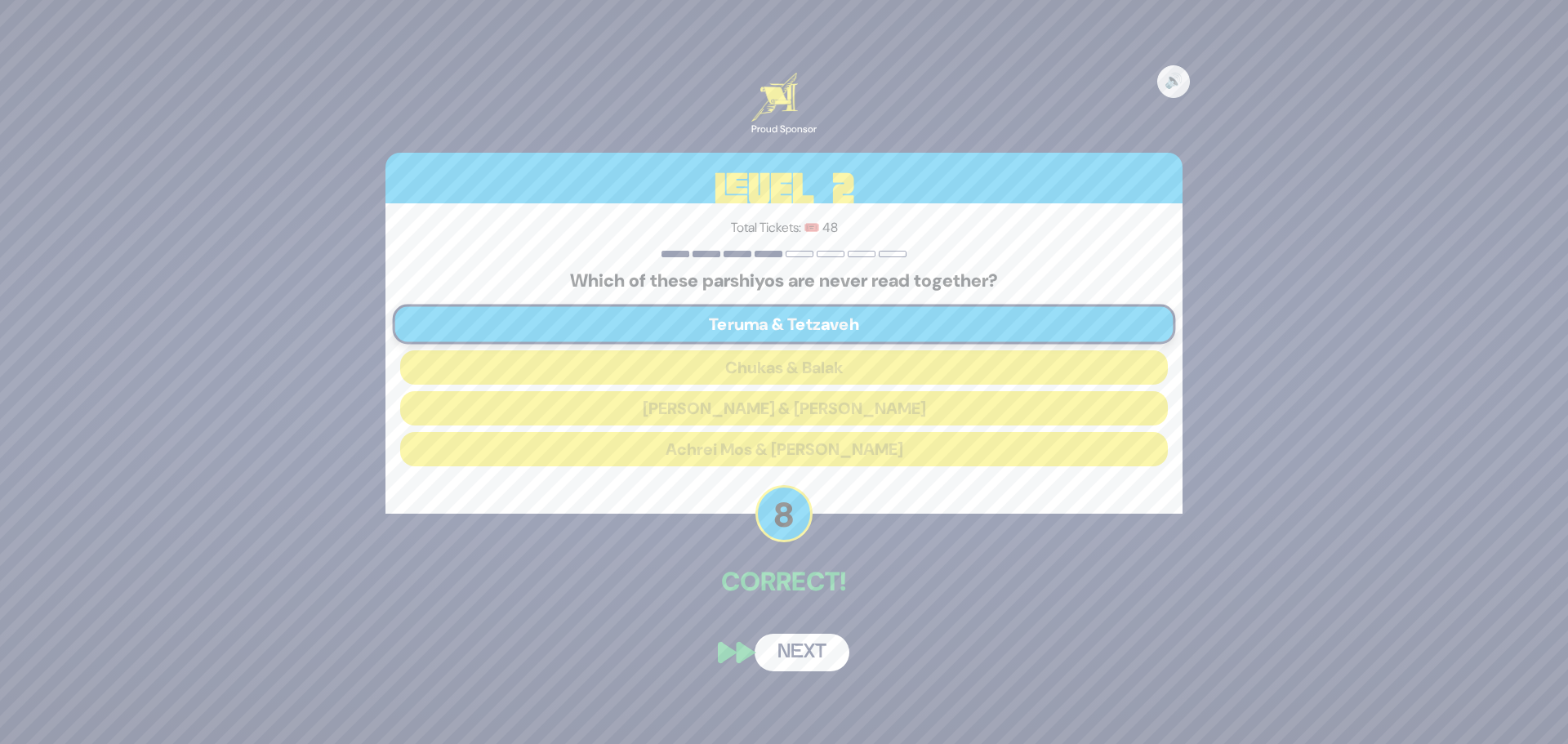
click at [823, 665] on button "Next" at bounding box center [802, 651] width 94 height 37
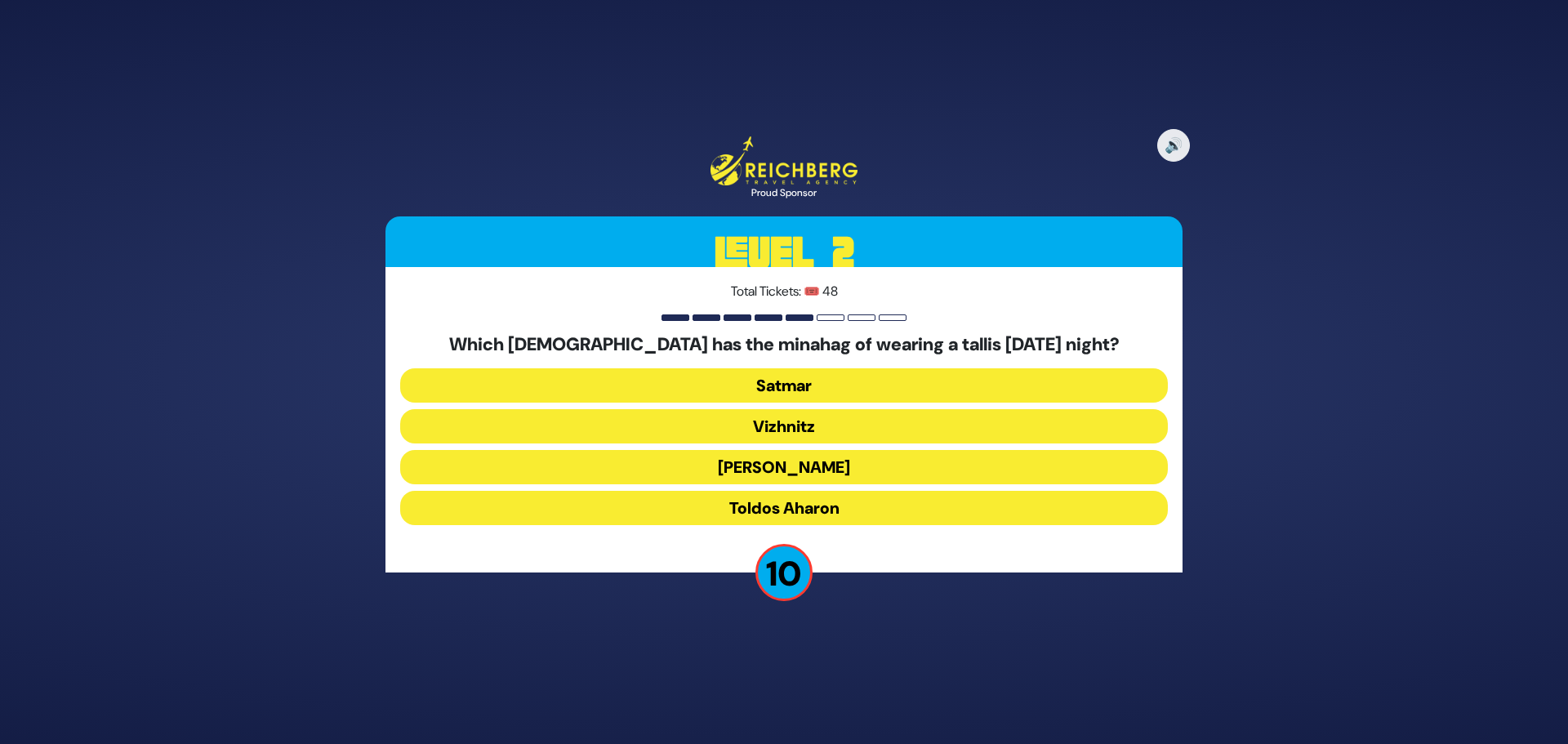
click at [763, 500] on button "Toldos Aharon" at bounding box center [784, 507] width 767 height 34
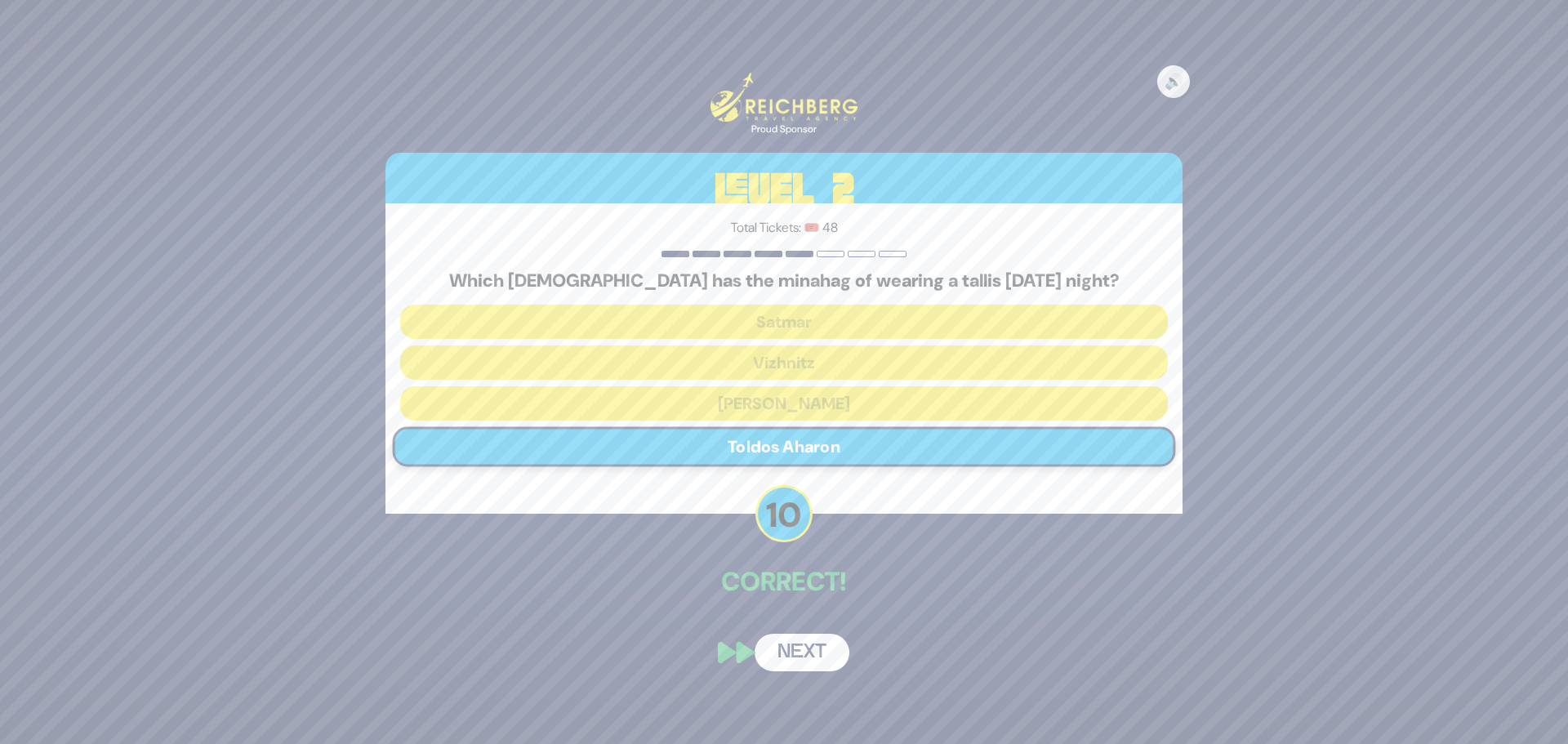
click at [807, 660] on button "Next" at bounding box center [802, 651] width 94 height 37
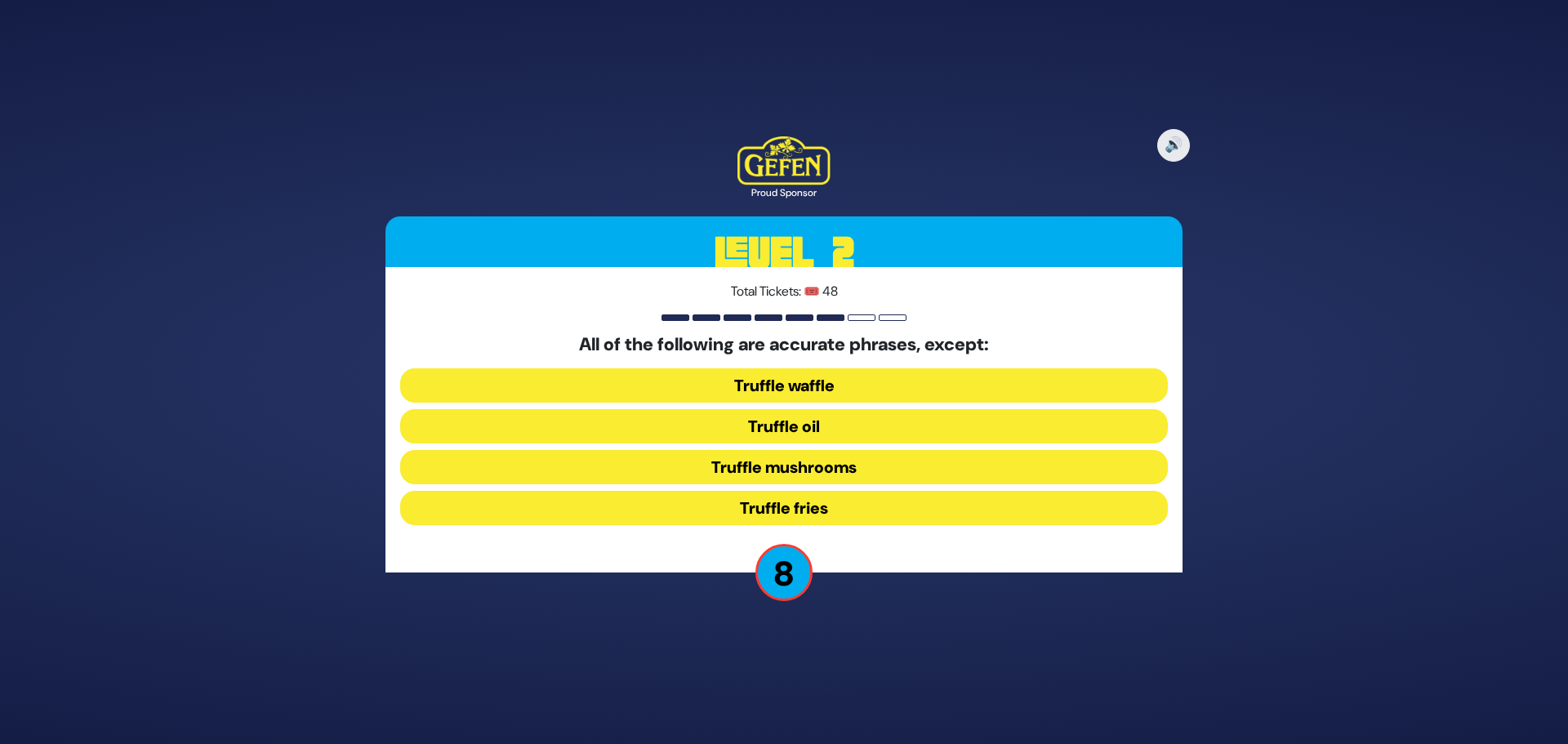
click at [790, 383] on button "Truffle waffle" at bounding box center [784, 385] width 767 height 34
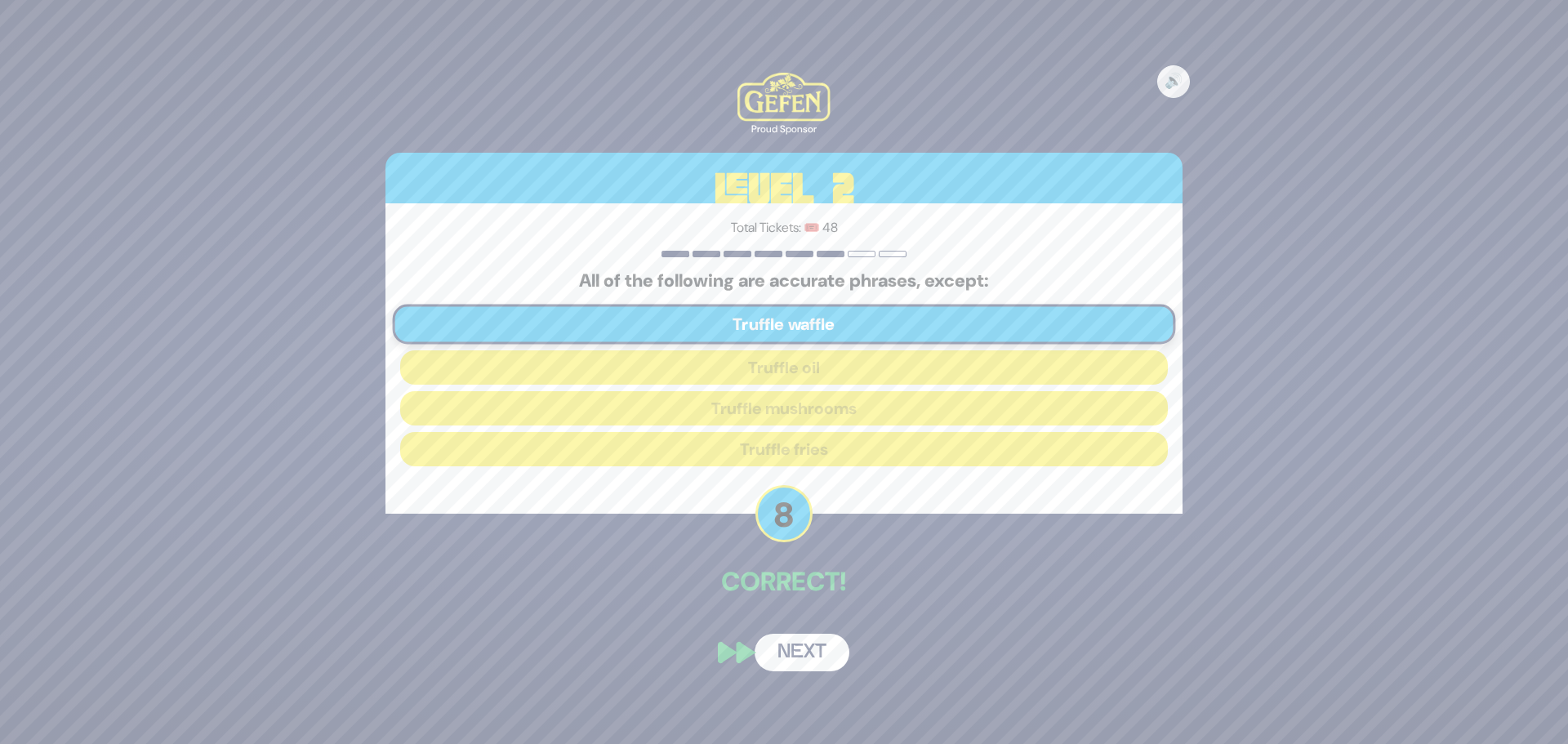
click at [809, 653] on button "Next" at bounding box center [802, 651] width 94 height 37
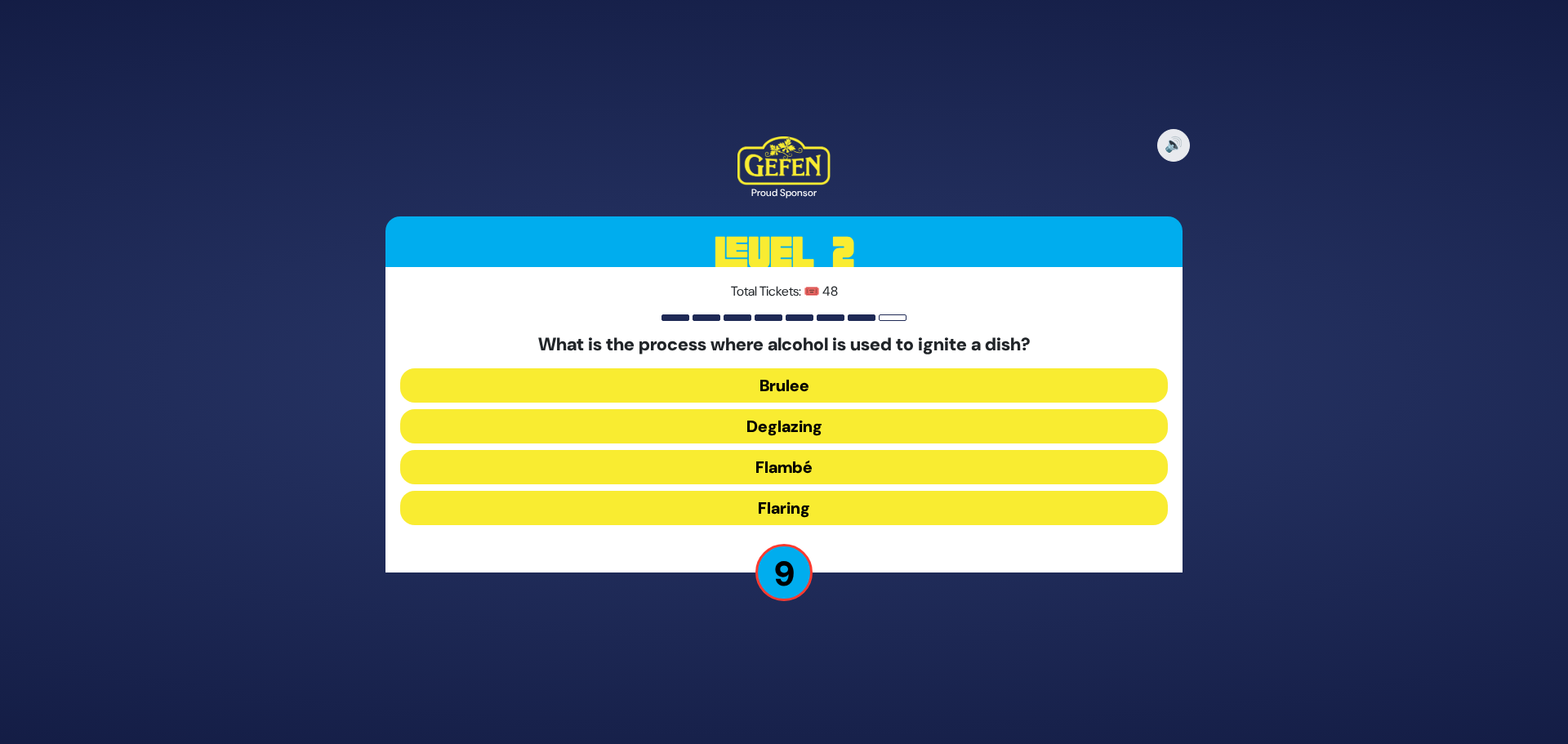
click at [741, 484] on button "Flambé" at bounding box center [784, 467] width 767 height 34
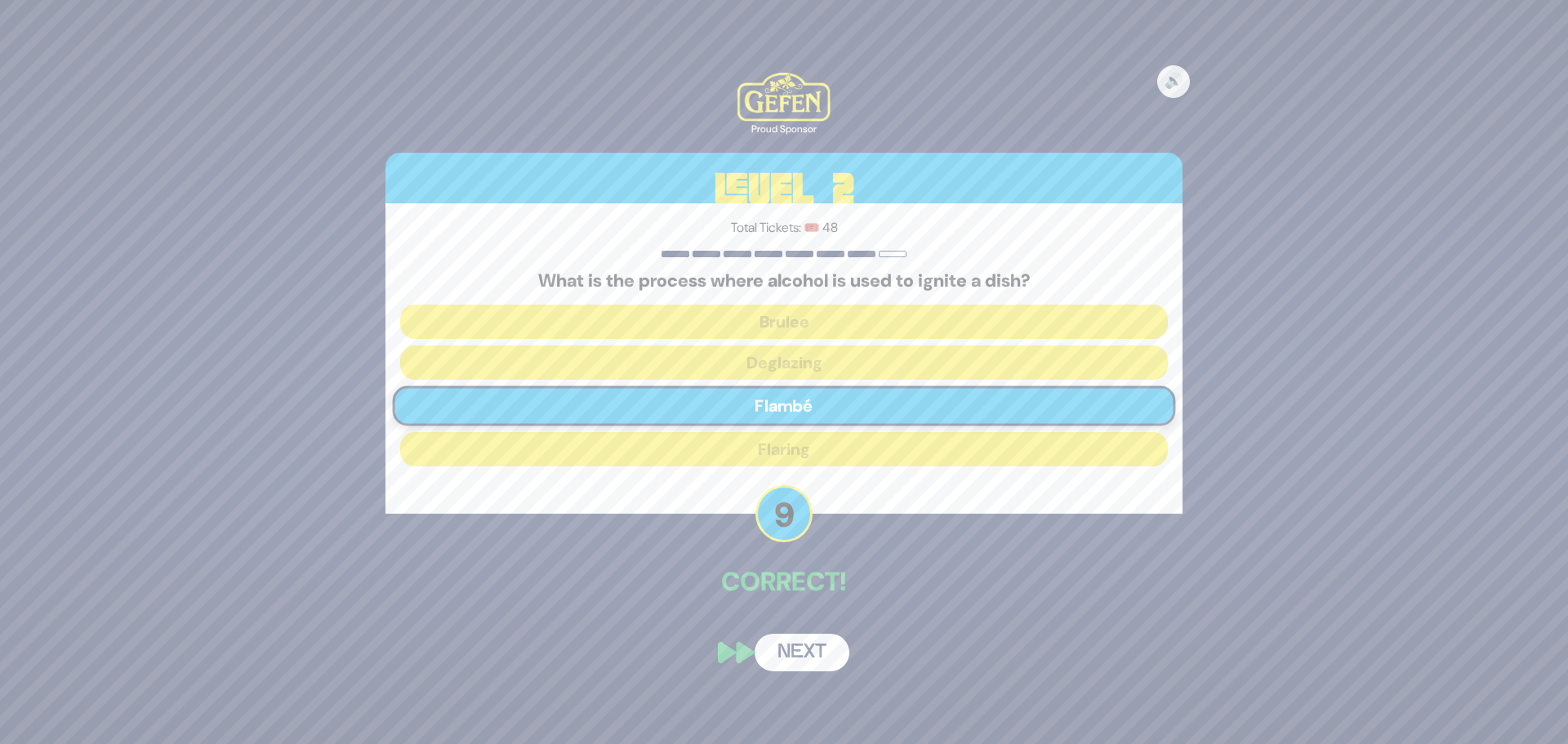
click at [819, 654] on button "Next" at bounding box center [802, 651] width 94 height 37
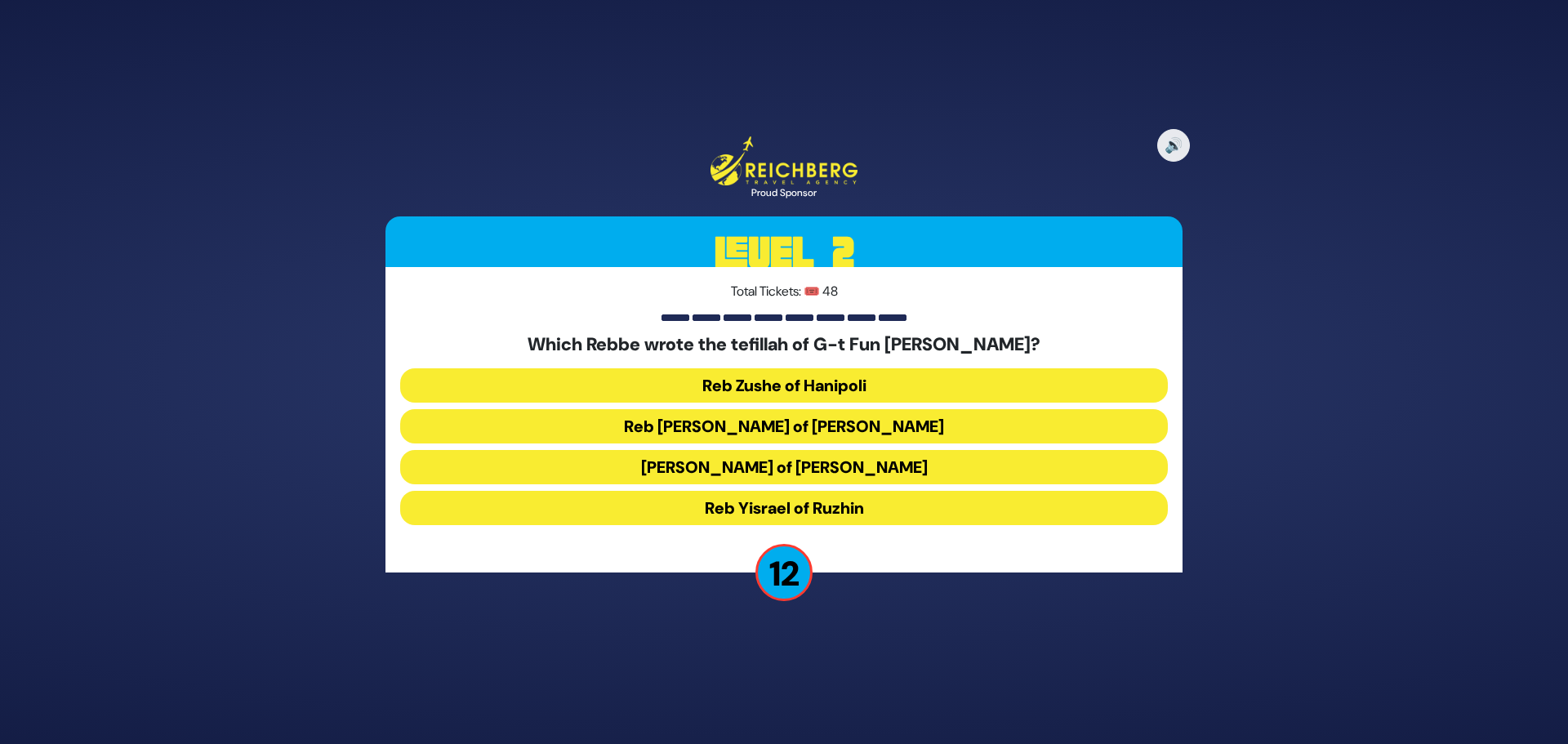
click at [709, 430] on button "Reb [PERSON_NAME] of [PERSON_NAME]" at bounding box center [784, 426] width 767 height 34
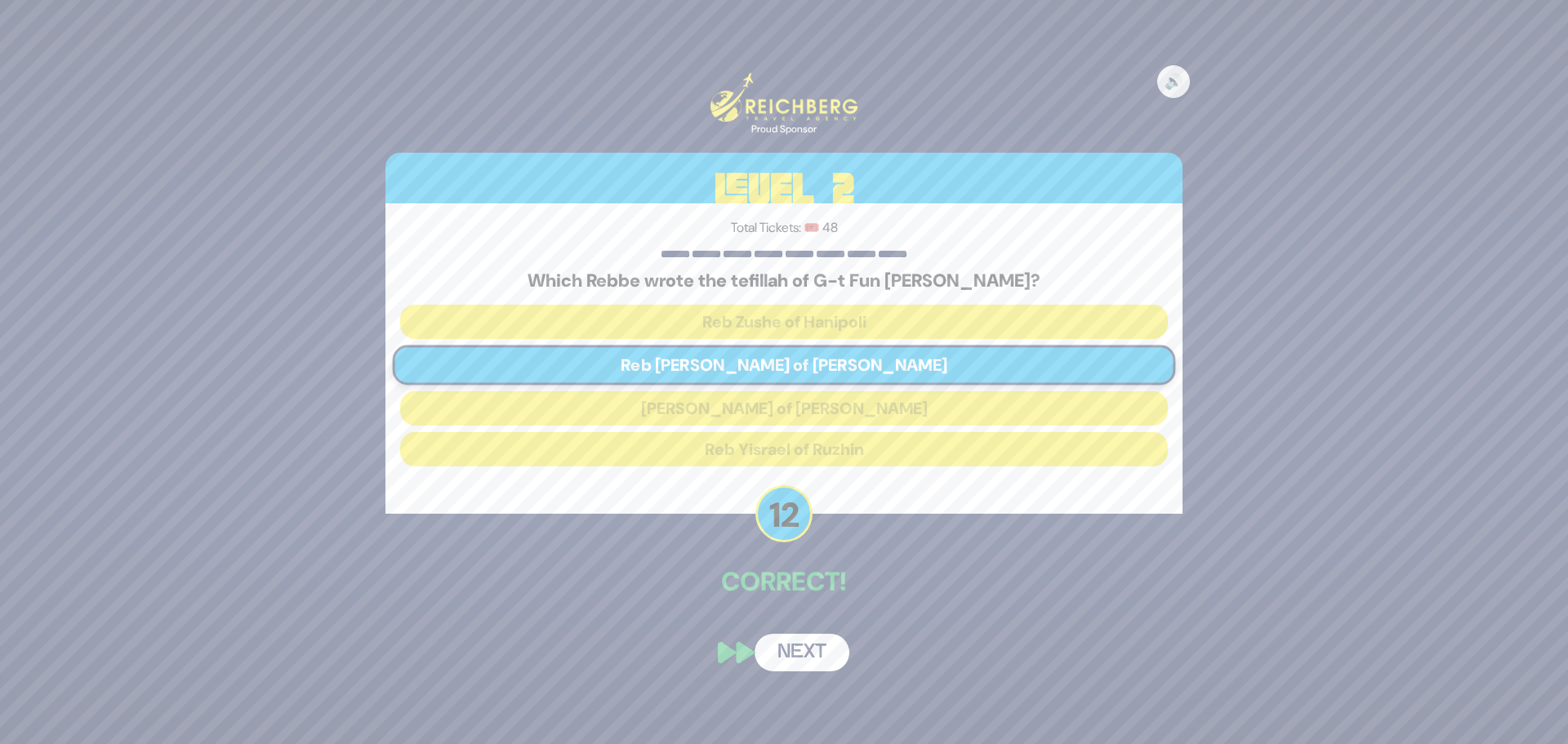
click at [810, 658] on button "Next" at bounding box center [802, 651] width 94 height 37
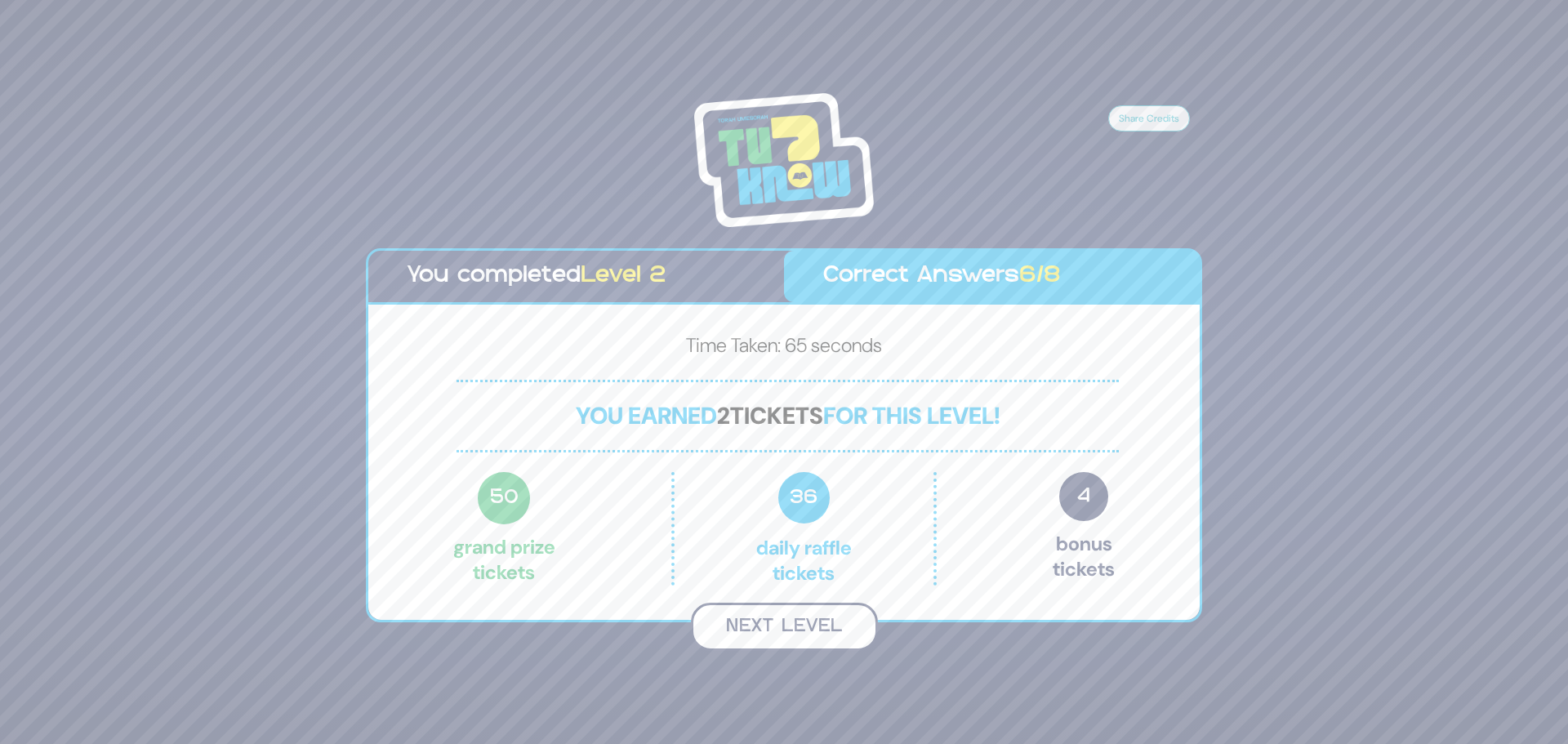
click at [770, 631] on button "Next Level" at bounding box center [784, 627] width 187 height 48
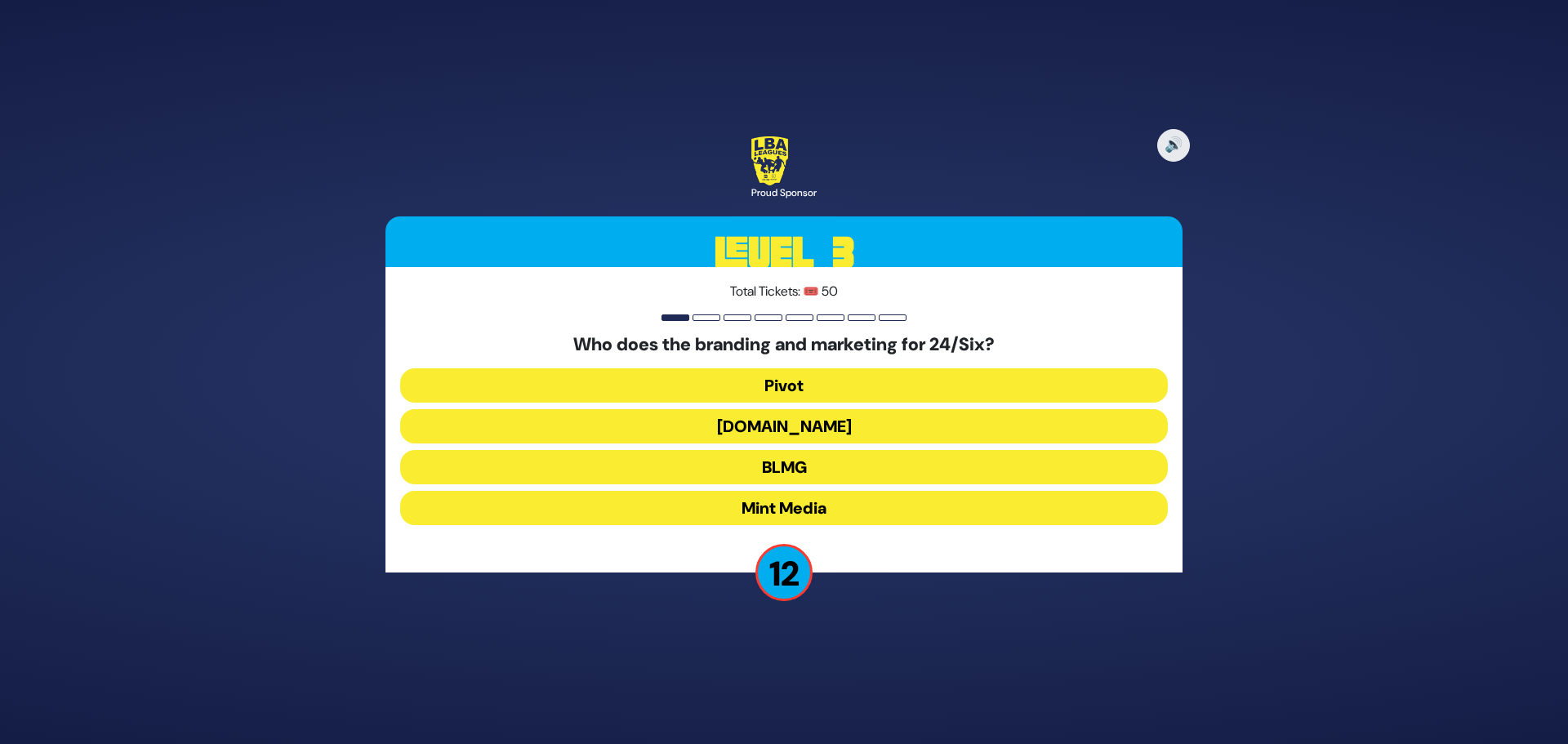
click at [646, 437] on button "[DOMAIN_NAME]" at bounding box center [784, 426] width 767 height 34
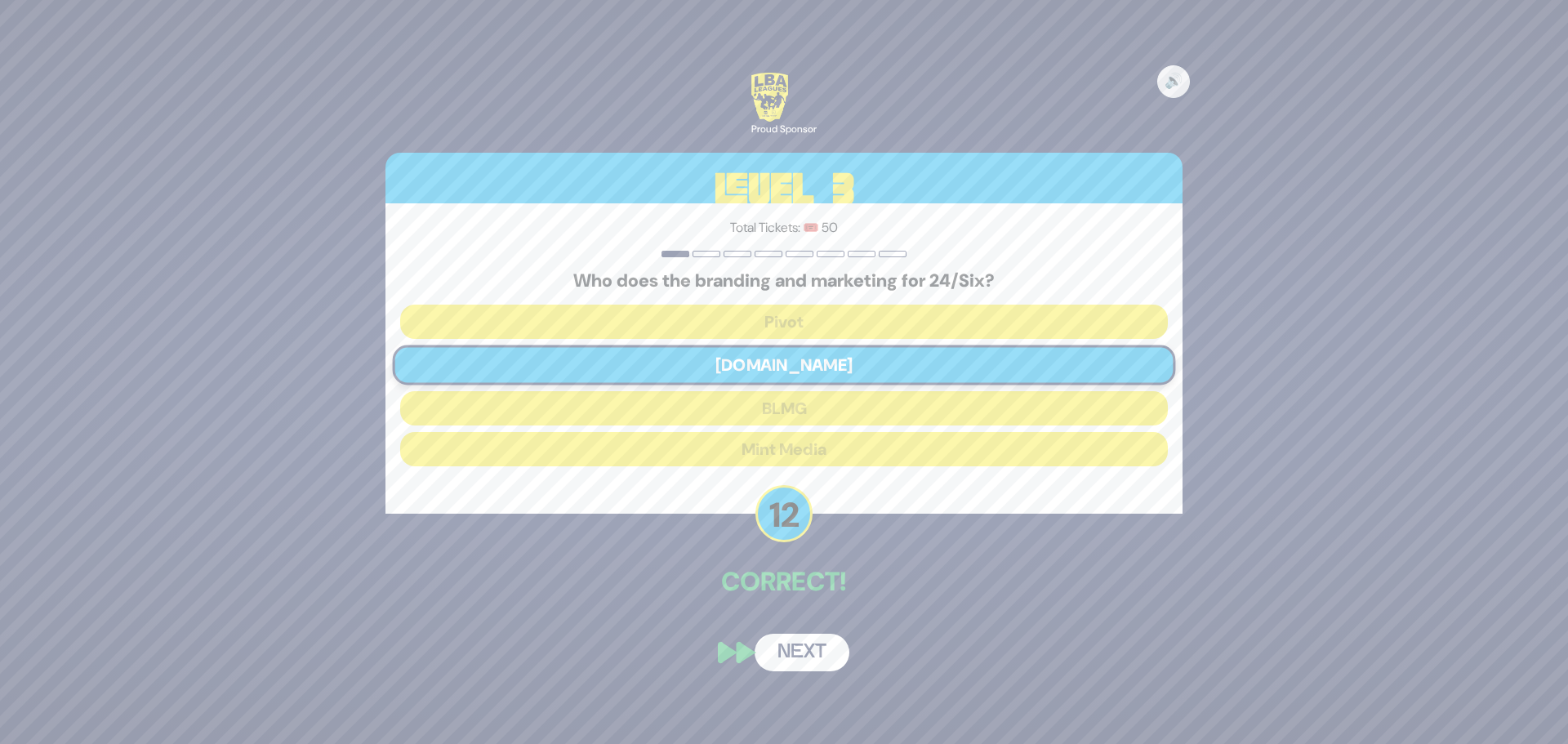
click at [815, 645] on button "Next" at bounding box center [802, 651] width 94 height 37
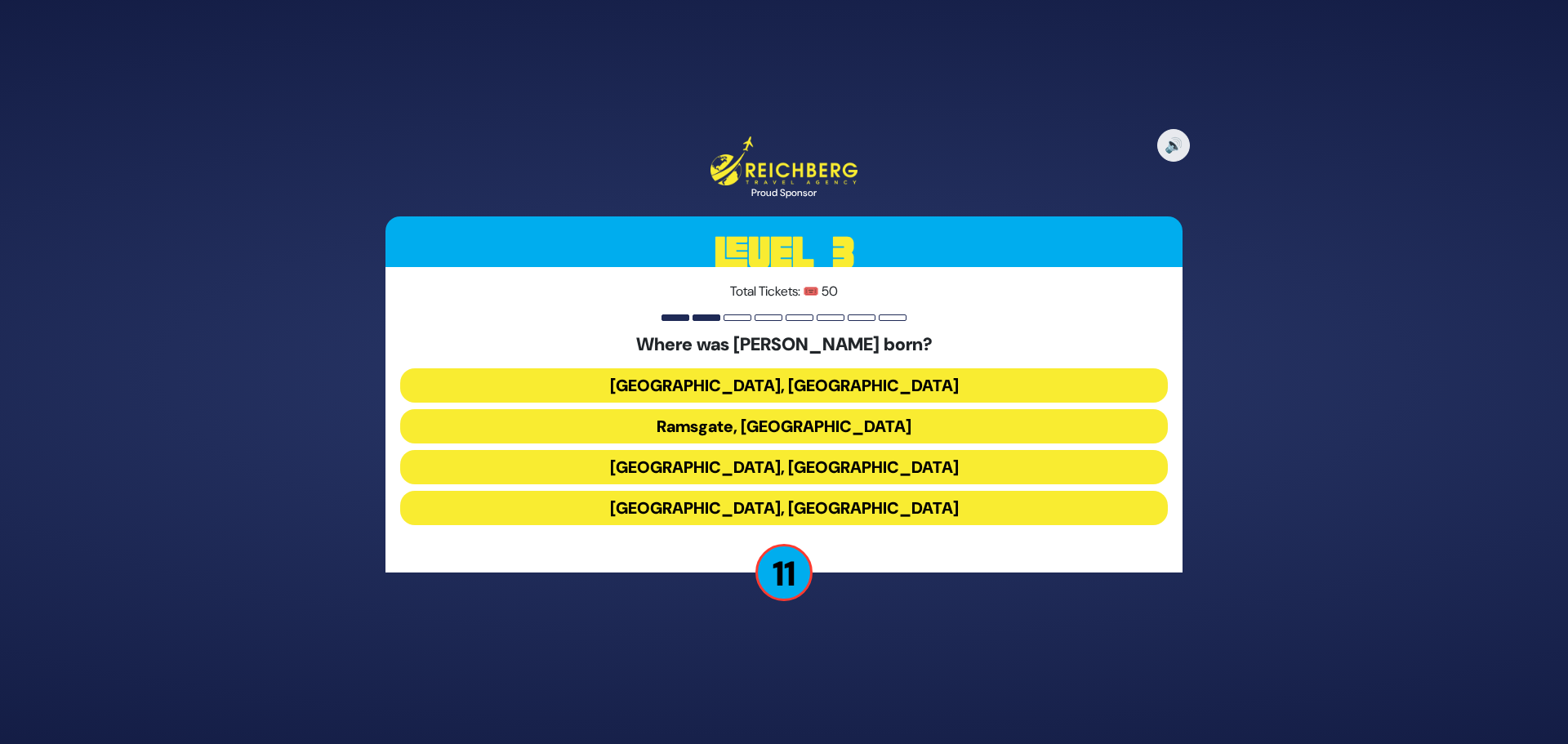
click at [790, 467] on button "[GEOGRAPHIC_DATA], [GEOGRAPHIC_DATA]" at bounding box center [784, 467] width 767 height 34
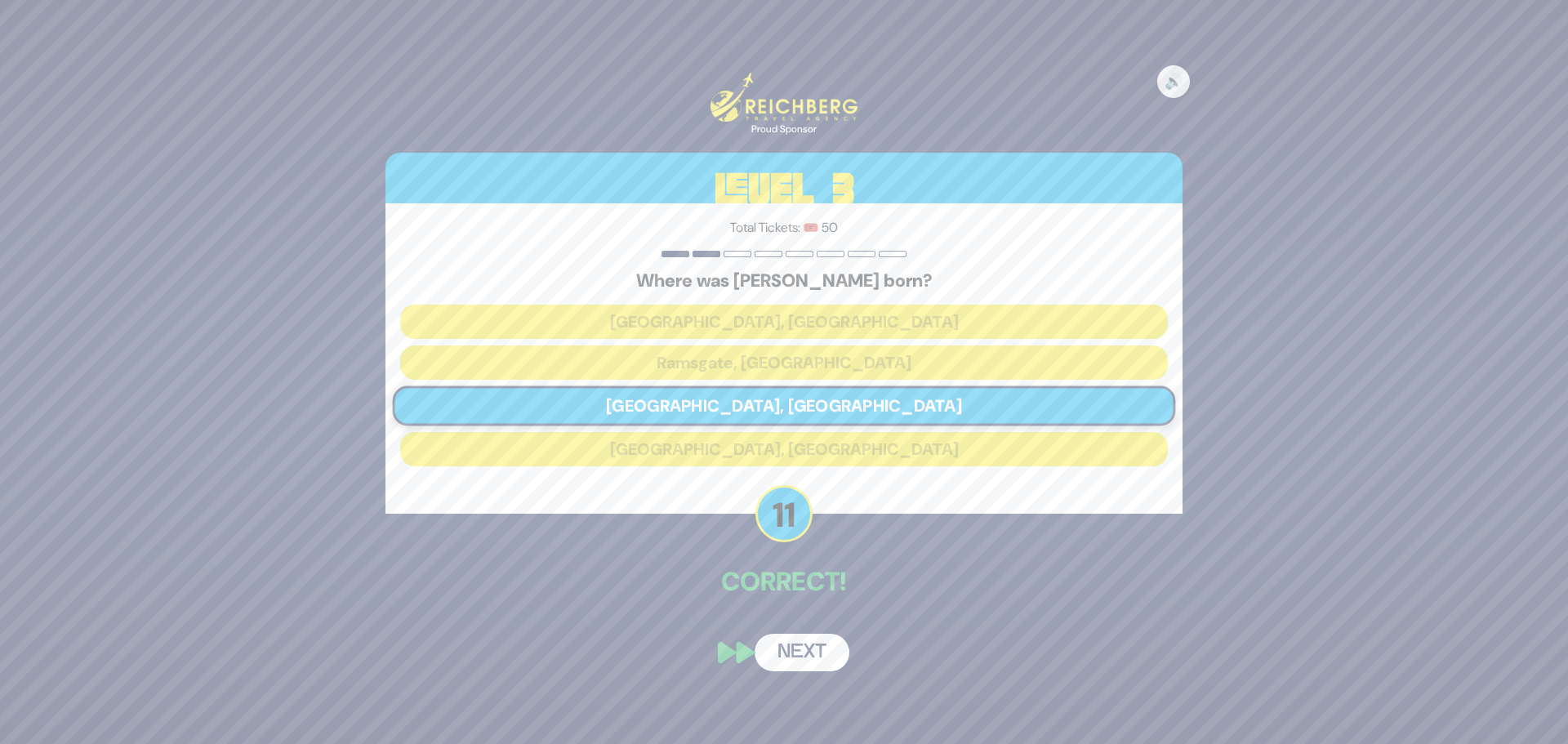
click at [773, 649] on button "Next" at bounding box center [802, 651] width 94 height 37
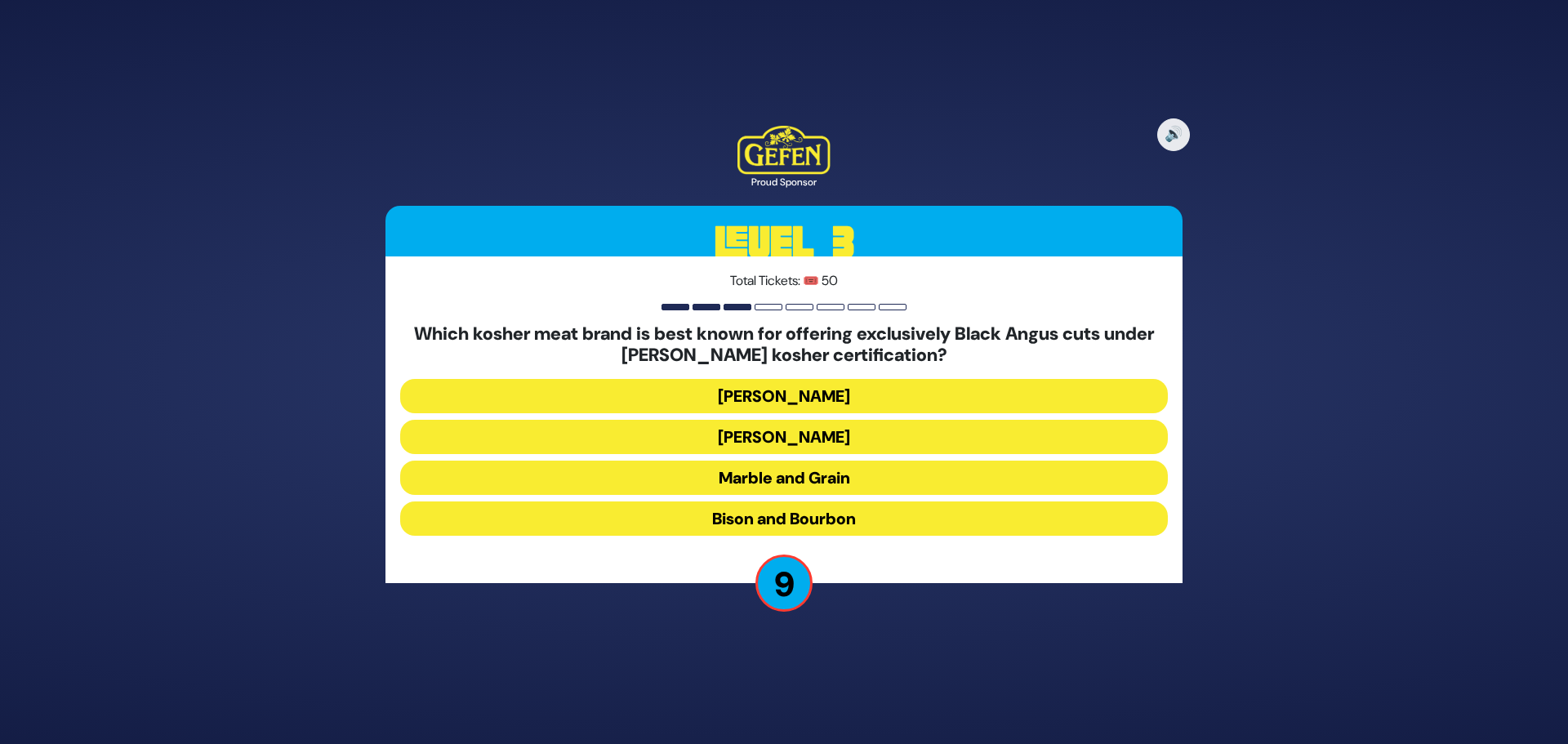
click at [830, 478] on button "Marble and Grain" at bounding box center [784, 478] width 767 height 34
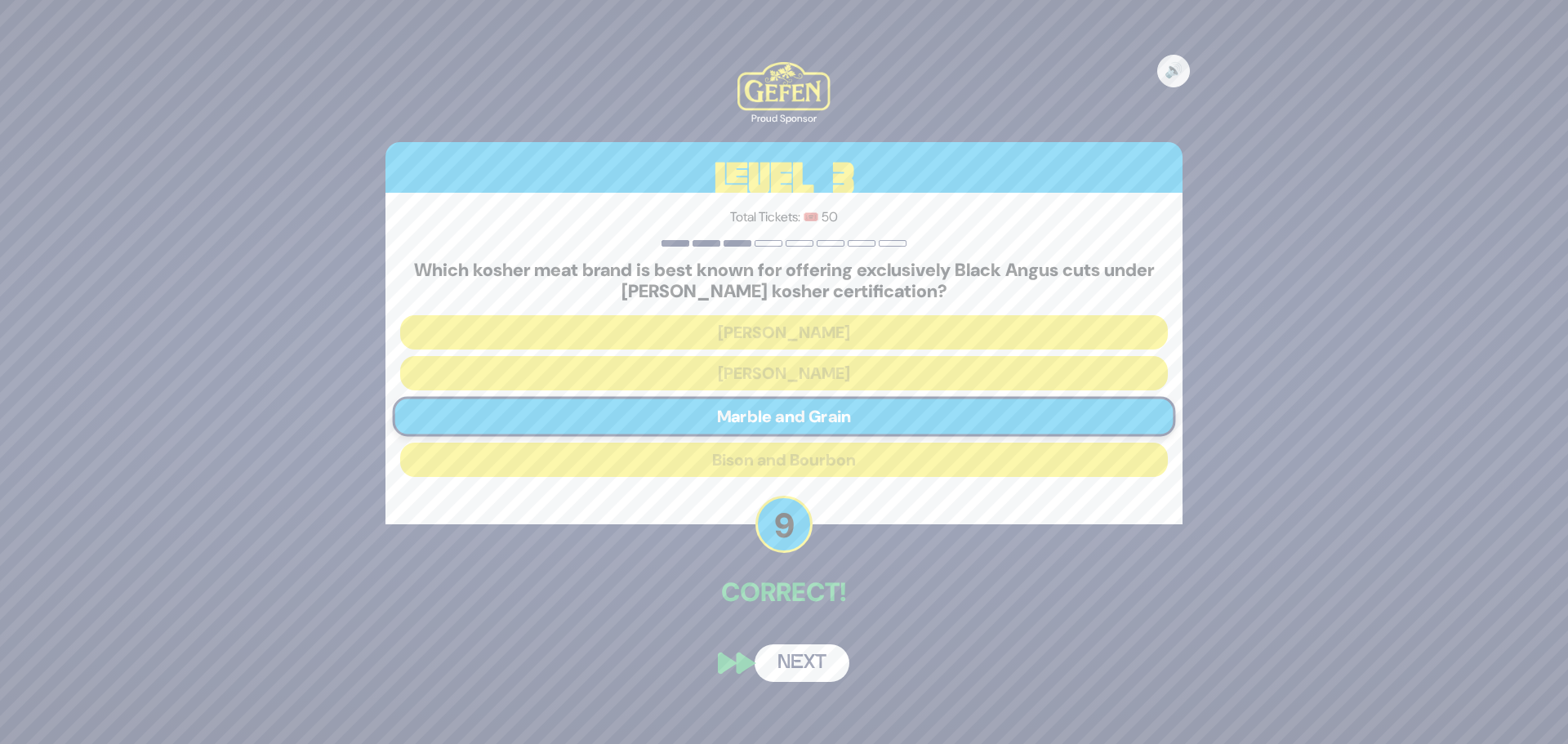
click at [805, 649] on button "Next" at bounding box center [802, 662] width 94 height 37
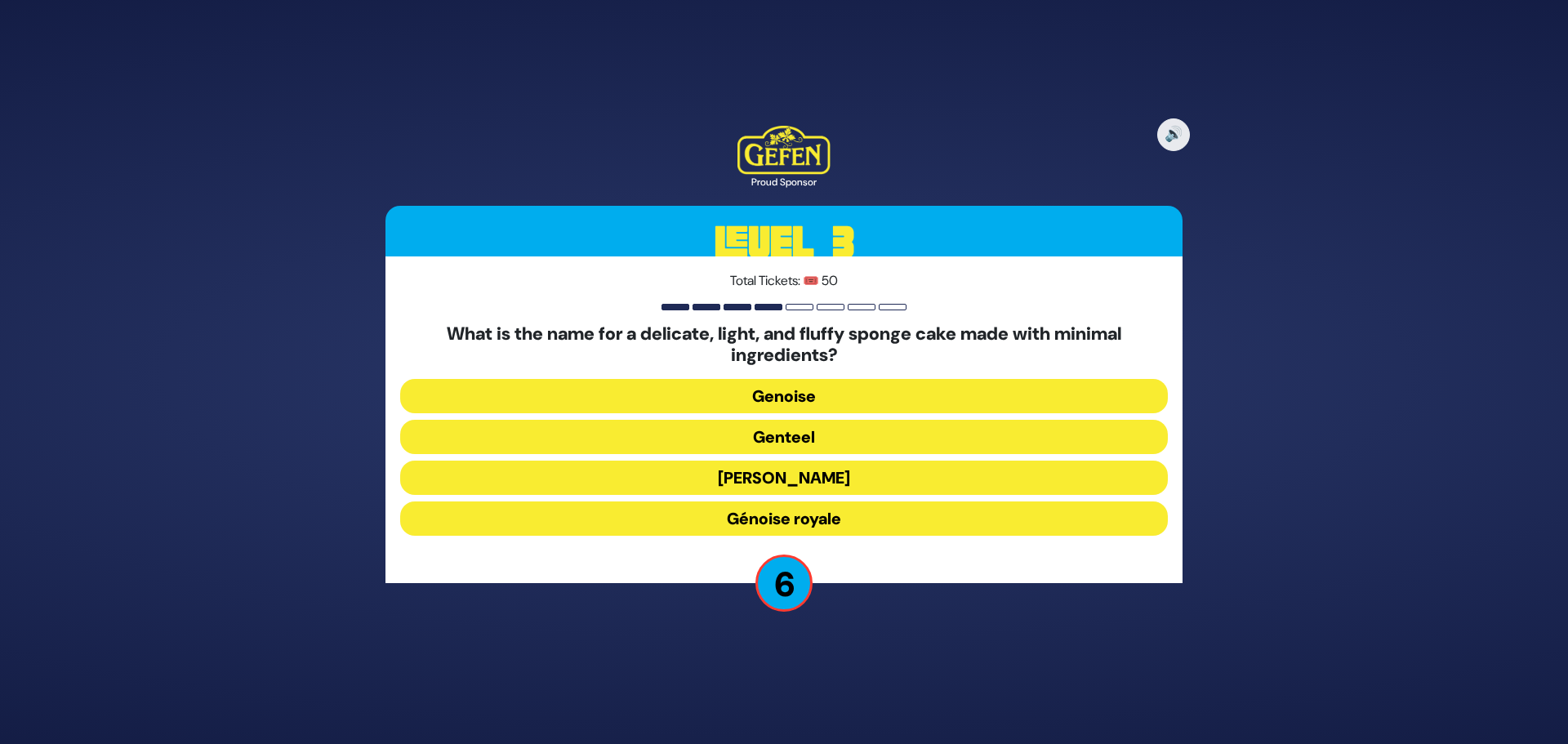
click at [847, 397] on button "Genoise" at bounding box center [784, 396] width 767 height 34
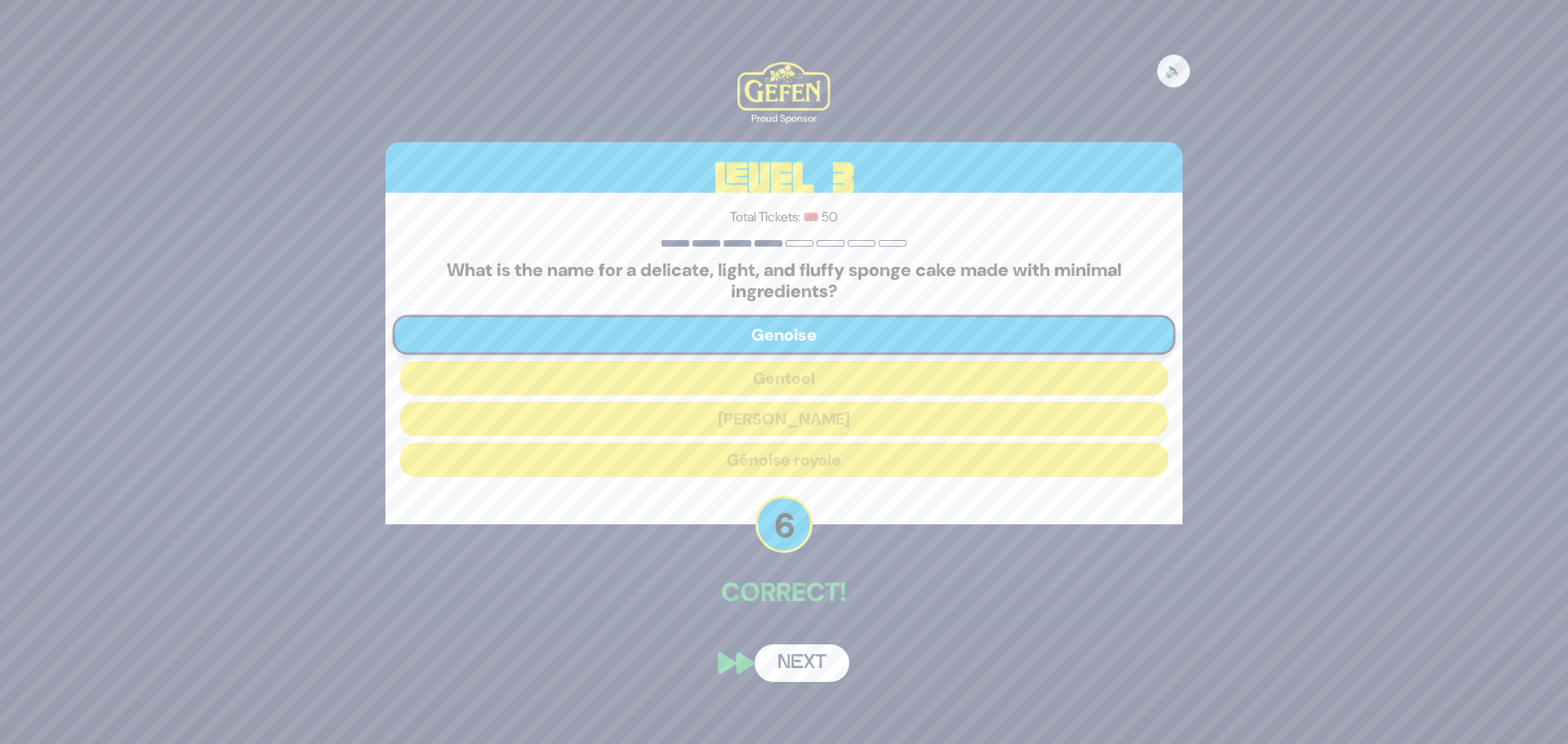
click at [796, 652] on button "Next" at bounding box center [802, 662] width 94 height 37
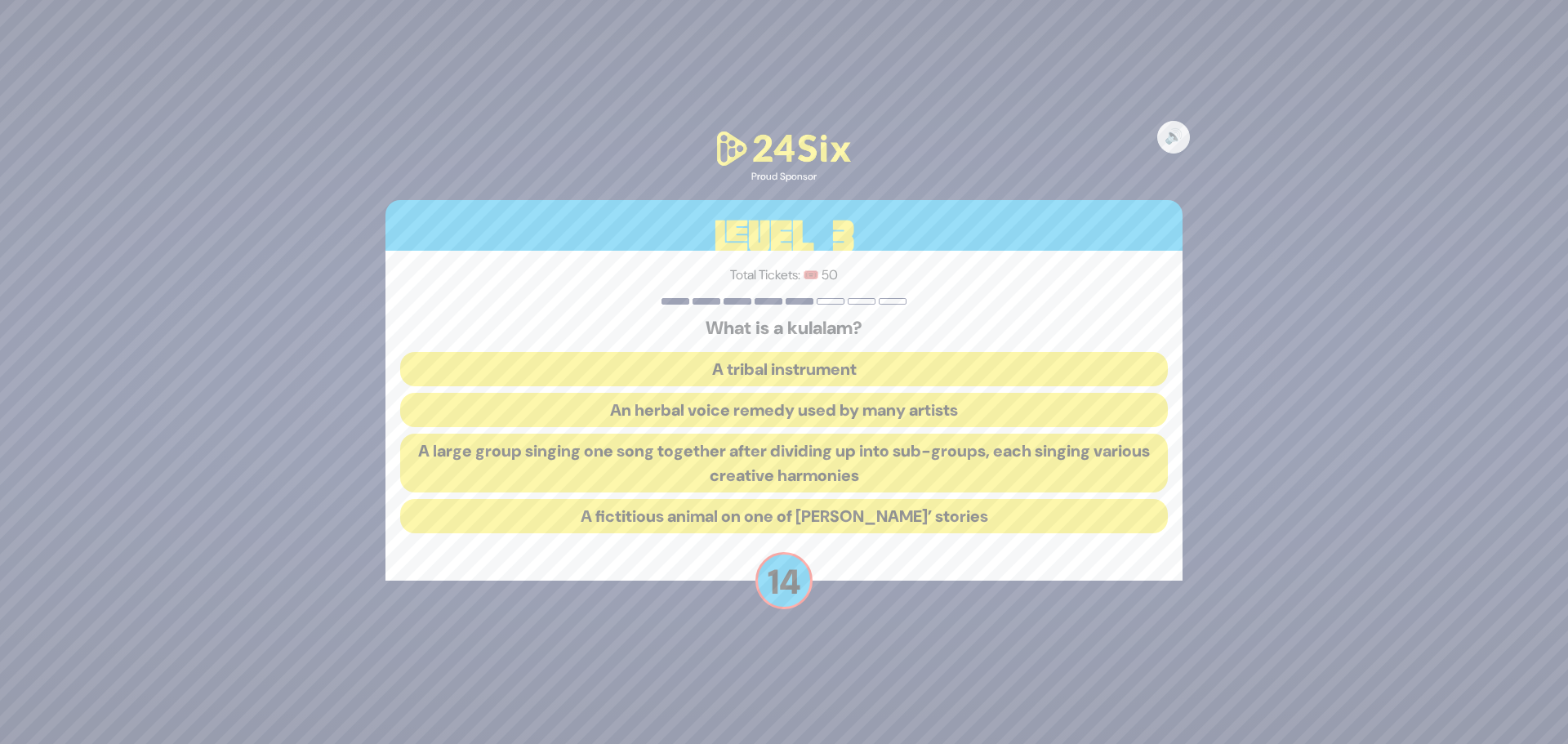
click at [647, 449] on button "A large group singing one song together after dividing up into sub-groups, each…" at bounding box center [784, 463] width 767 height 59
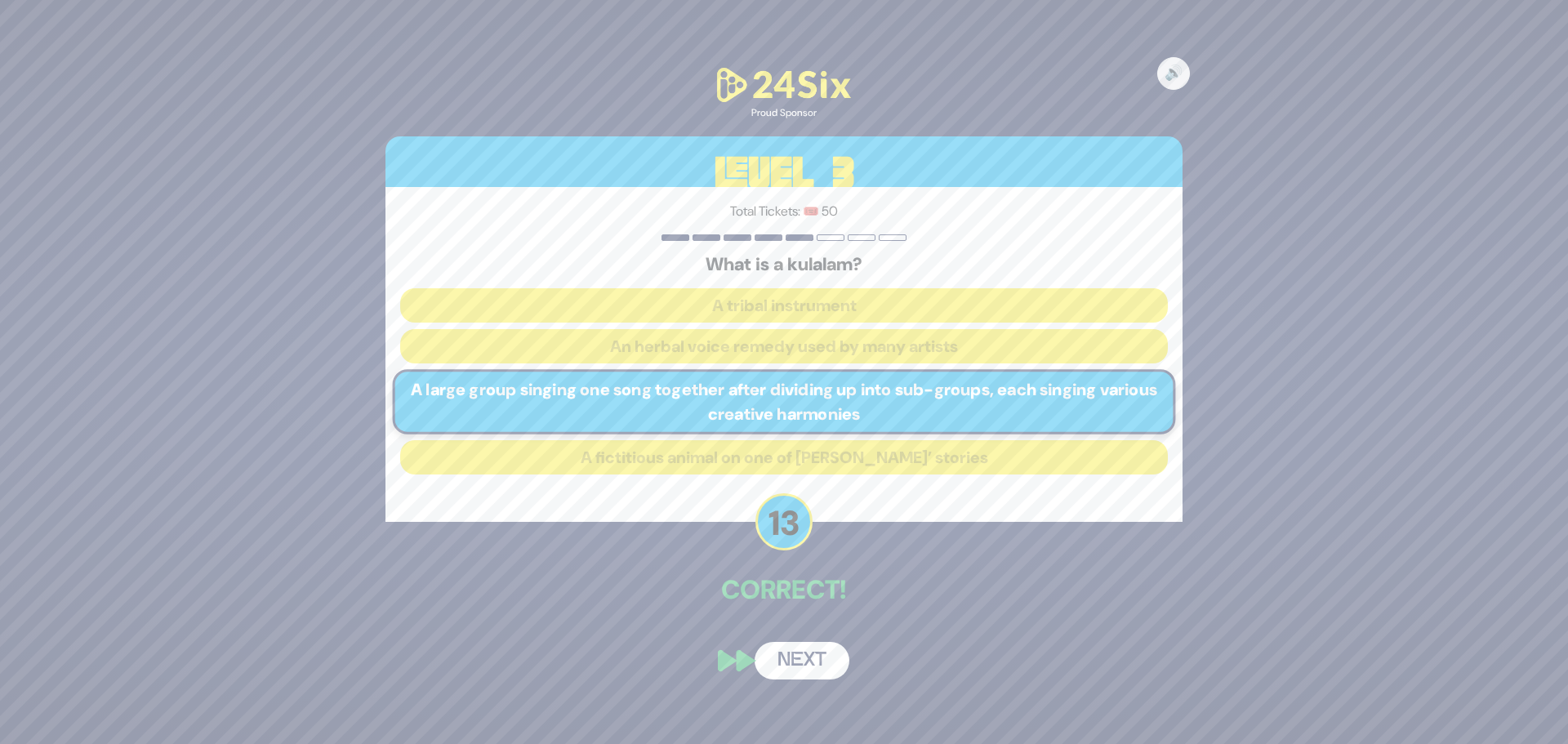
click at [806, 671] on button "Next" at bounding box center [802, 660] width 94 height 37
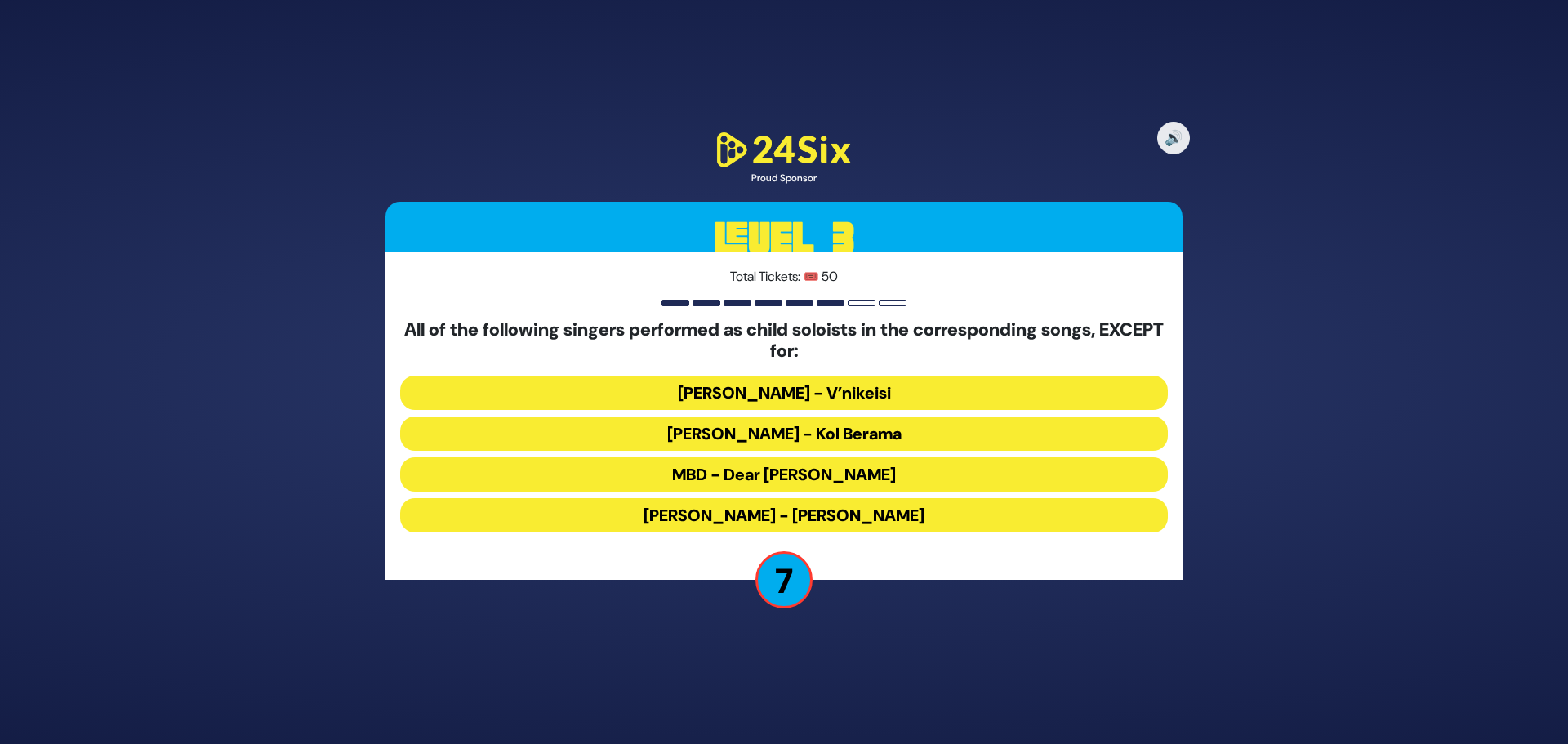
click at [864, 479] on button "MBD - Dear [PERSON_NAME]" at bounding box center [784, 474] width 767 height 34
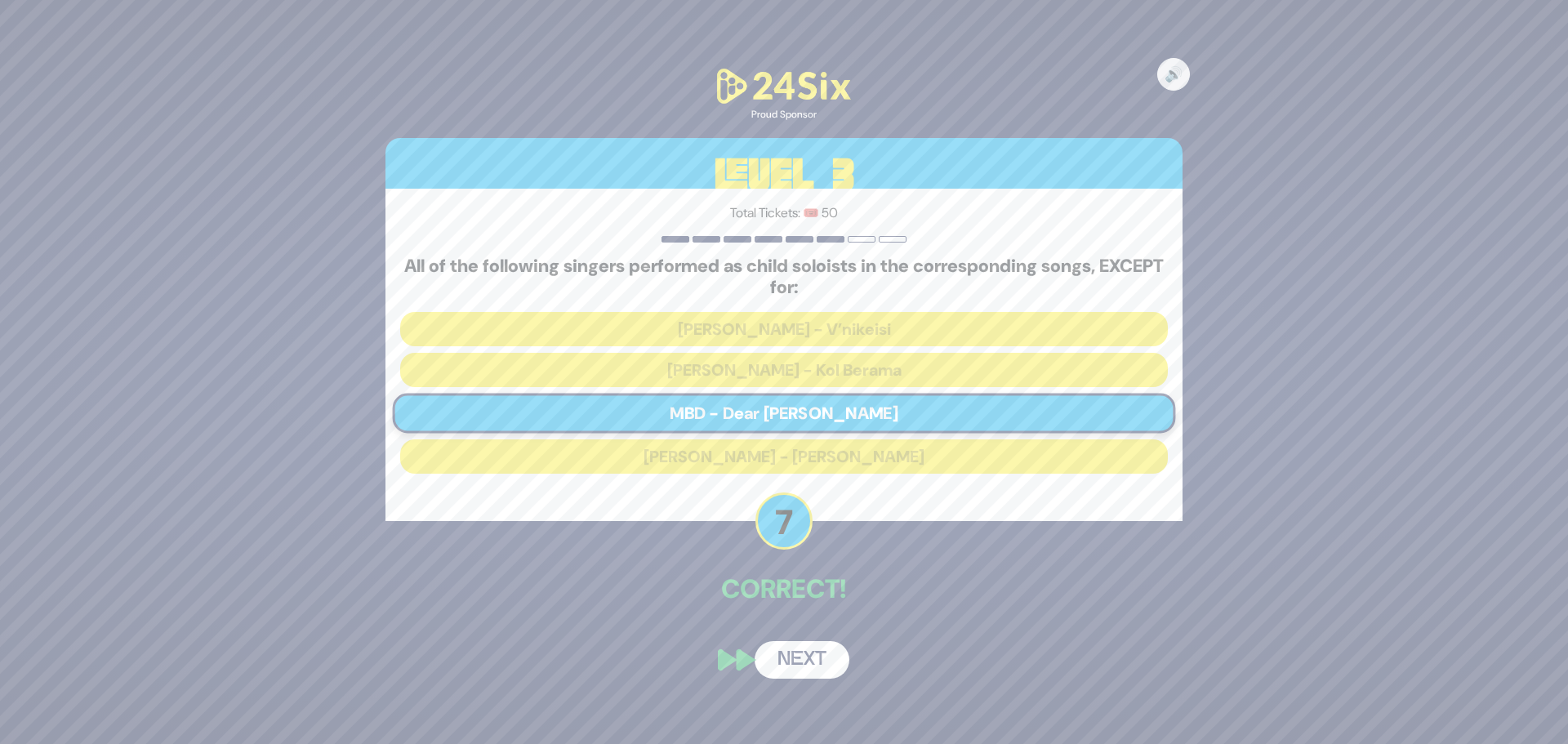
click at [802, 653] on button "Next" at bounding box center [802, 659] width 94 height 37
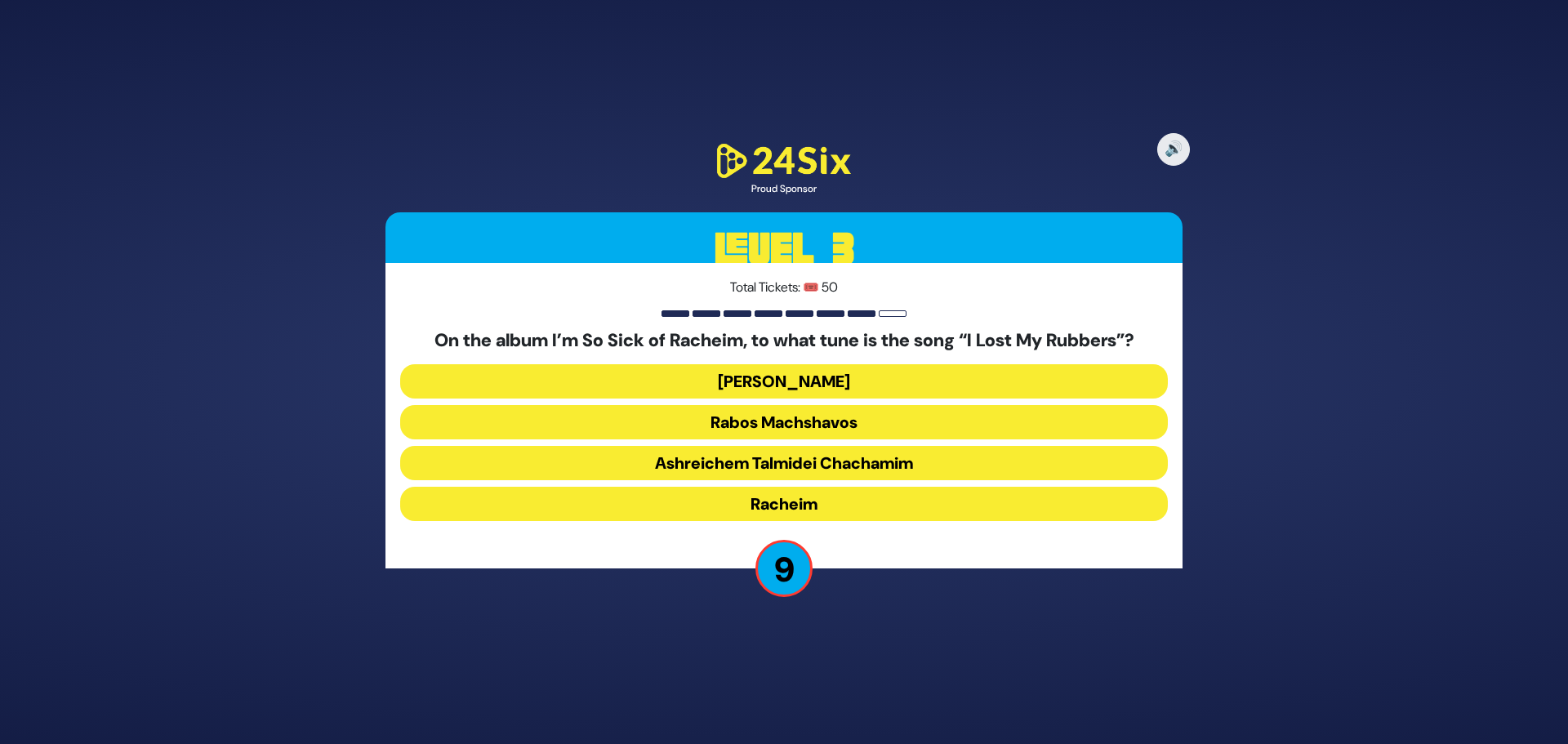
click at [853, 371] on button "[PERSON_NAME]" at bounding box center [784, 382] width 767 height 34
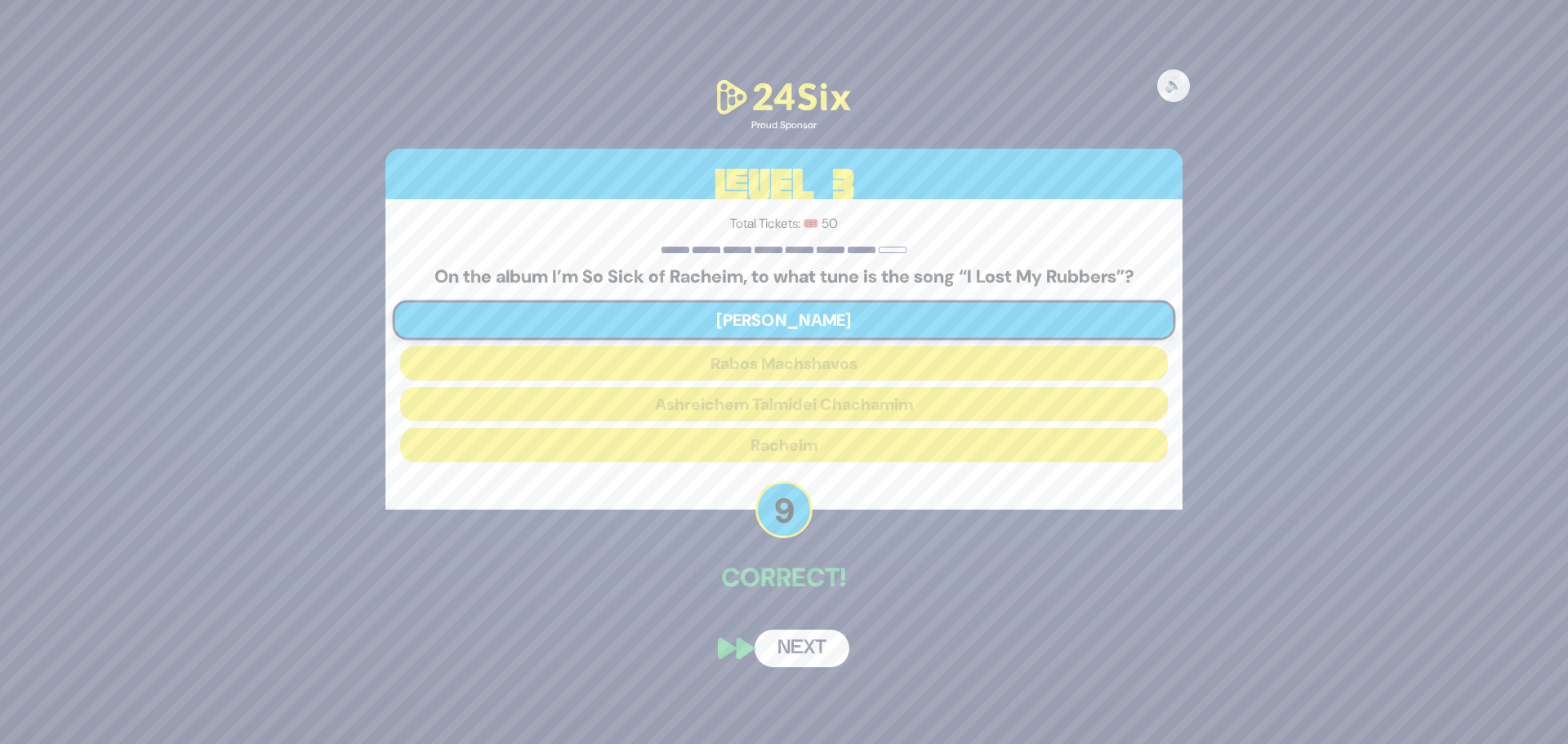
click at [804, 638] on button "Next" at bounding box center [802, 648] width 94 height 37
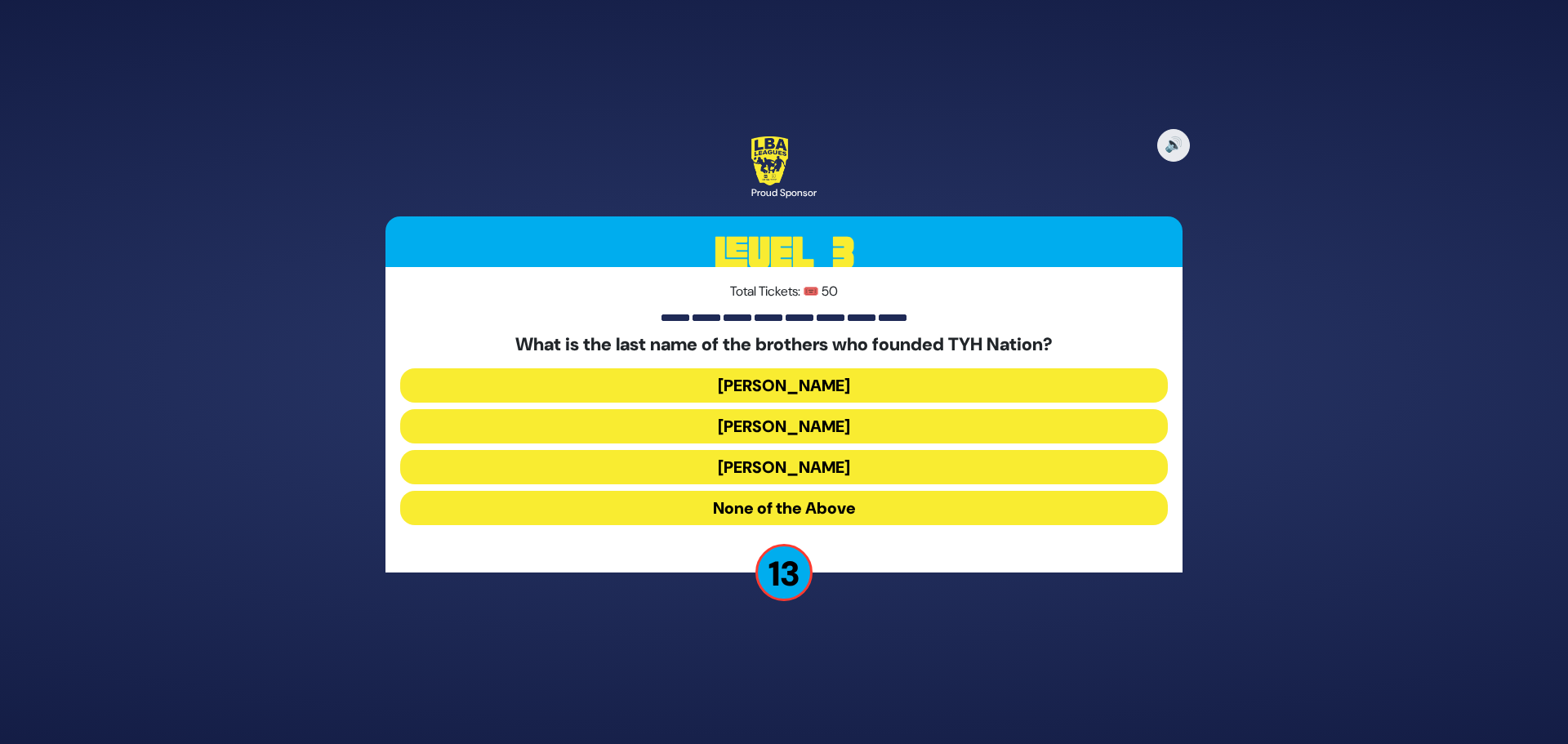
click at [676, 385] on button "[PERSON_NAME]" at bounding box center [784, 385] width 767 height 34
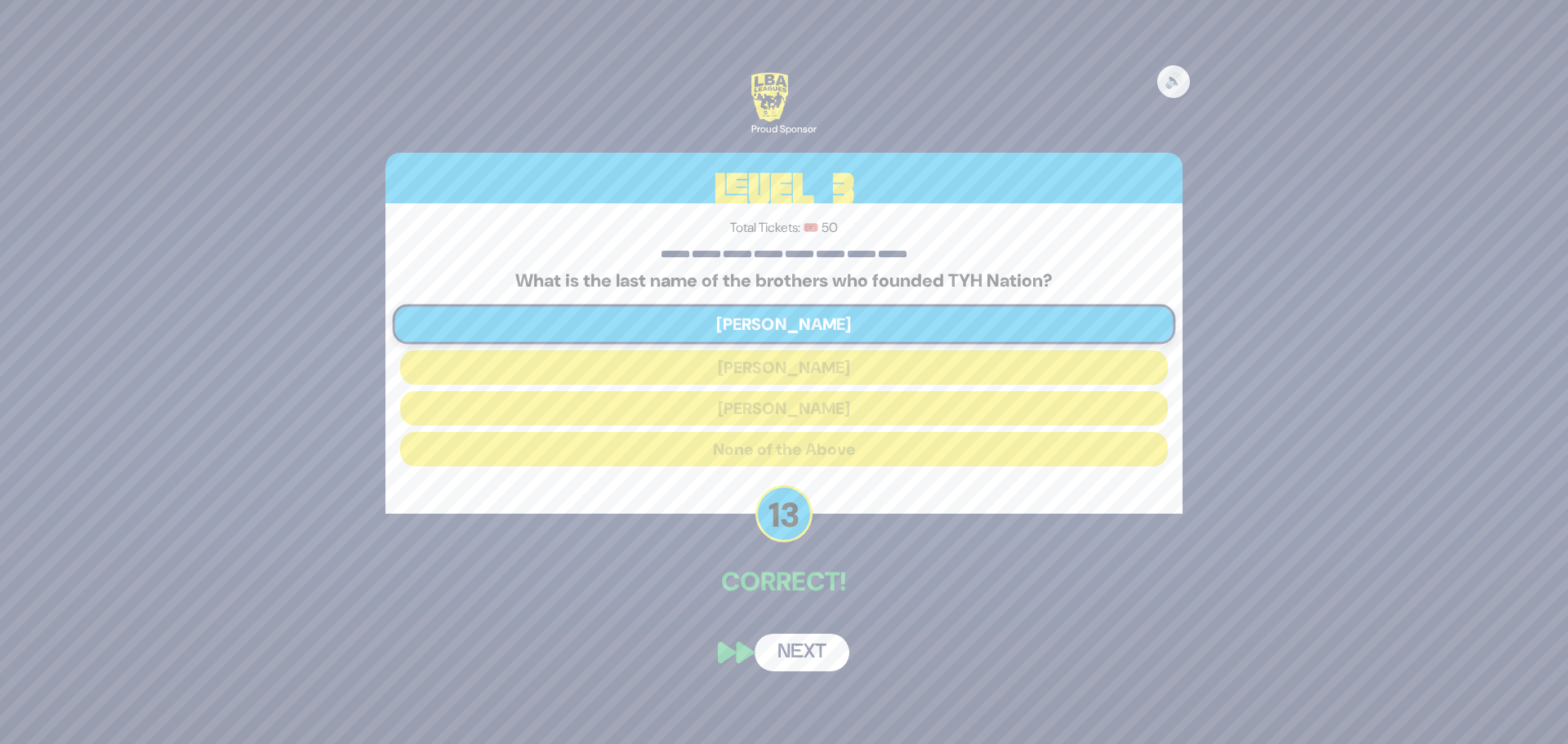
click at [812, 644] on button "Next" at bounding box center [802, 651] width 94 height 37
